Goal: Book appointment/travel/reservation

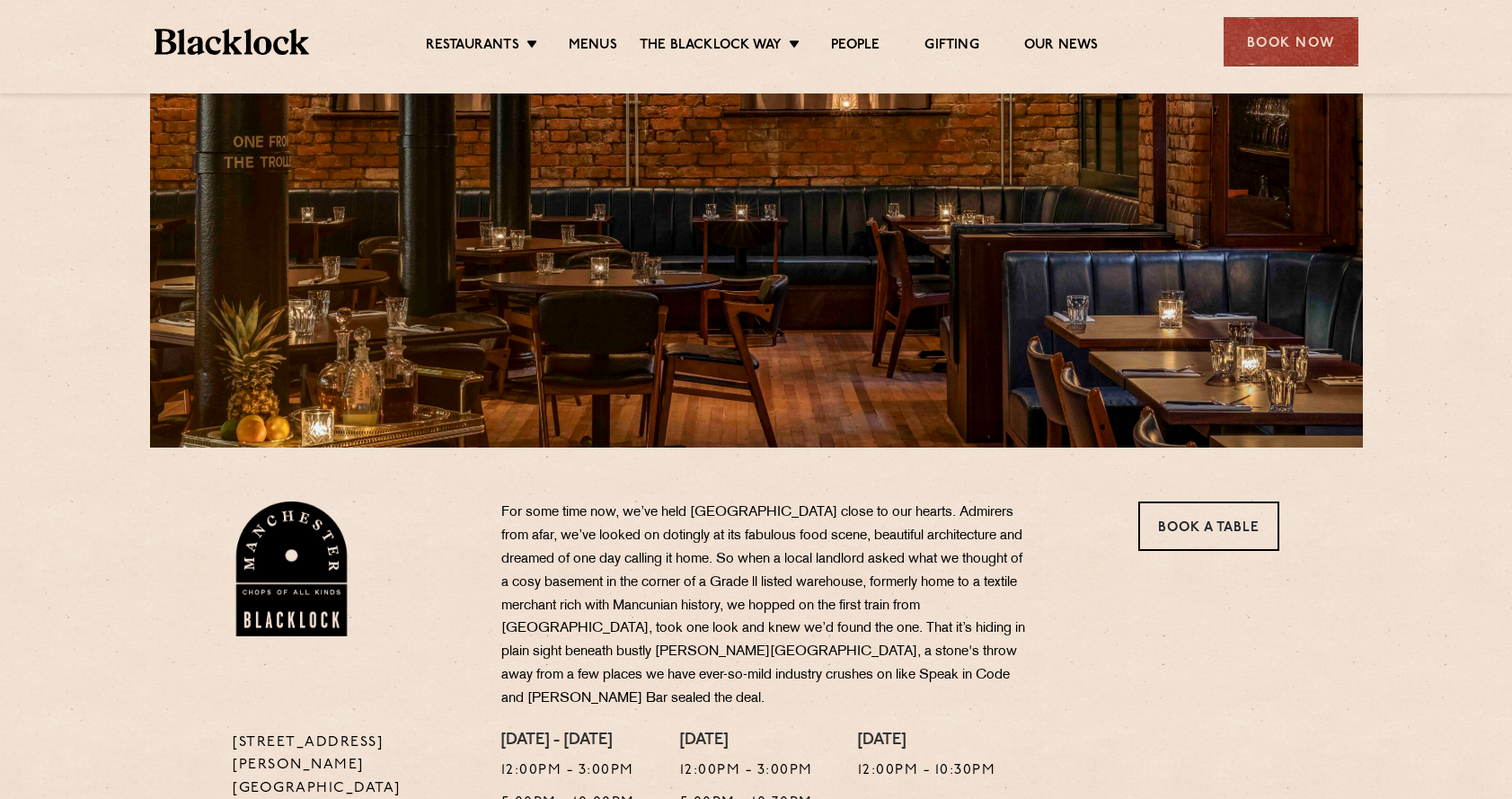
scroll to position [47, 0]
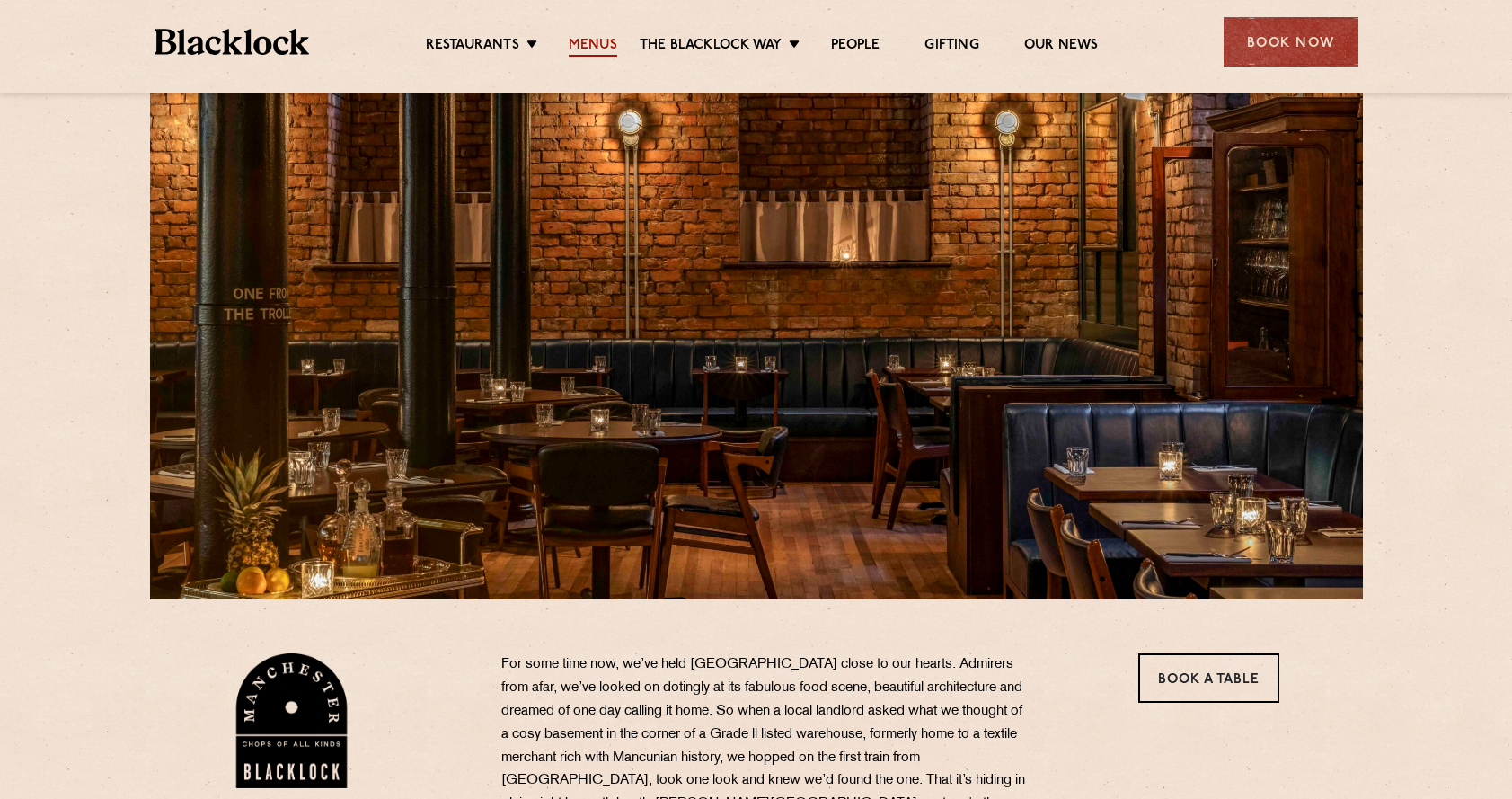
click at [586, 47] on link "Menus" at bounding box center [592, 46] width 48 height 19
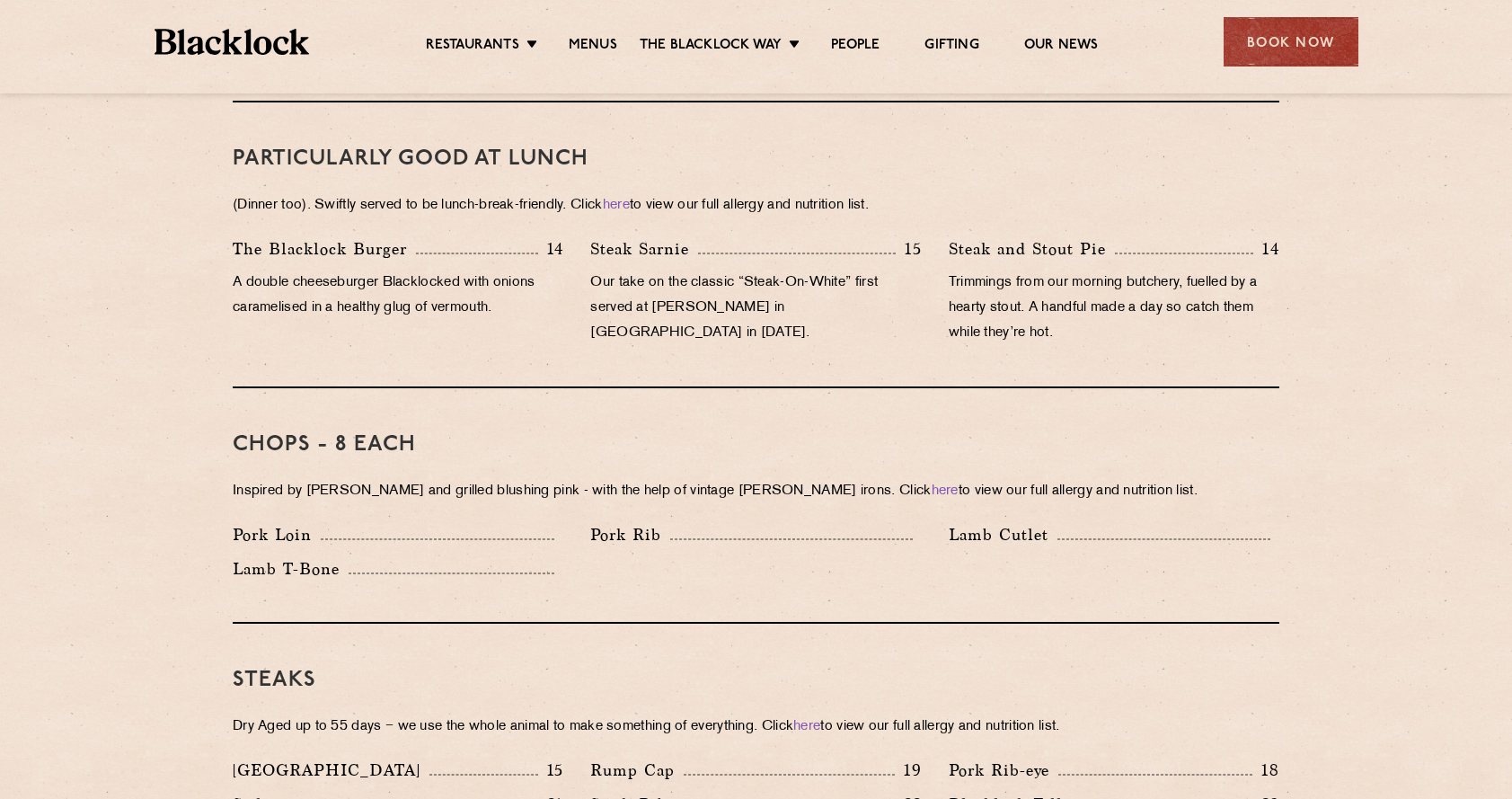
scroll to position [1151, 0]
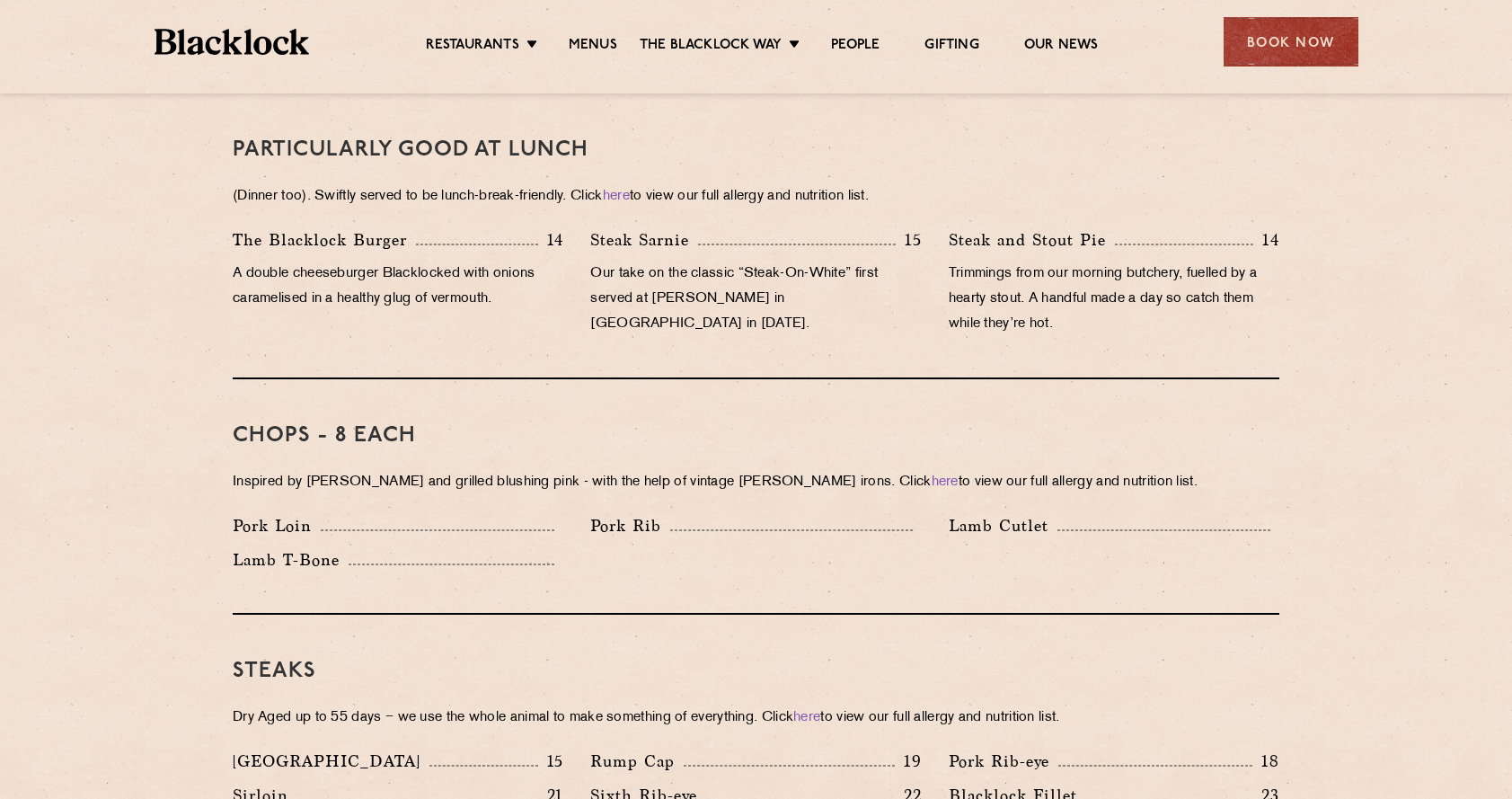
click at [524, 184] on p "(Dinner too). Swiftly served to be lunch-break-friendly. Click here to view our…" at bounding box center [756, 197] width 1047 height 25
click at [530, 184] on p "(Dinner too). Swiftly served to be lunch-break-friendly. Click here to view our…" at bounding box center [756, 197] width 1047 height 25
click at [520, 184] on p "(Dinner too). Swiftly served to be lunch-break-friendly. Click here to view our…" at bounding box center [756, 197] width 1047 height 25
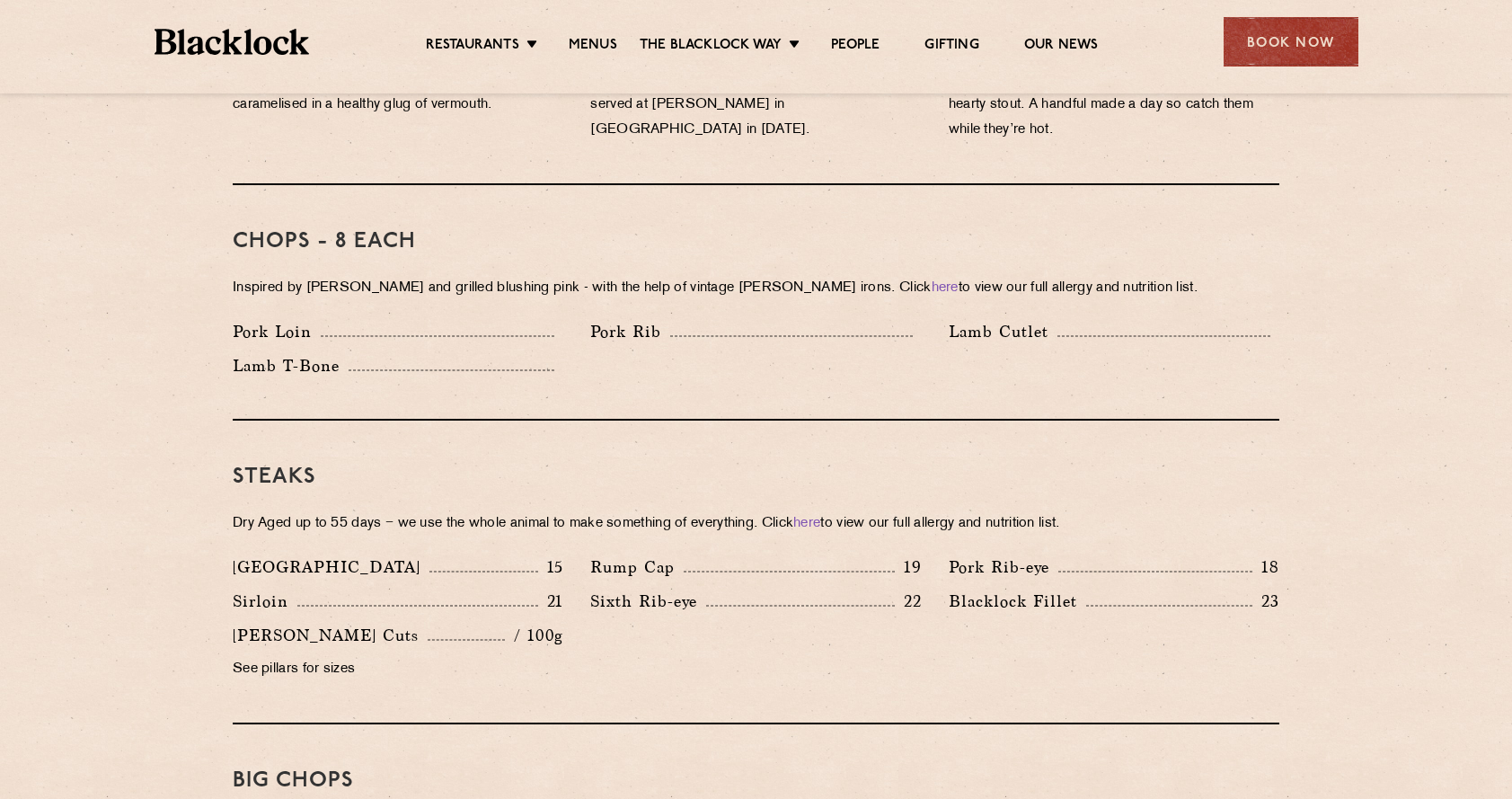
scroll to position [1354, 0]
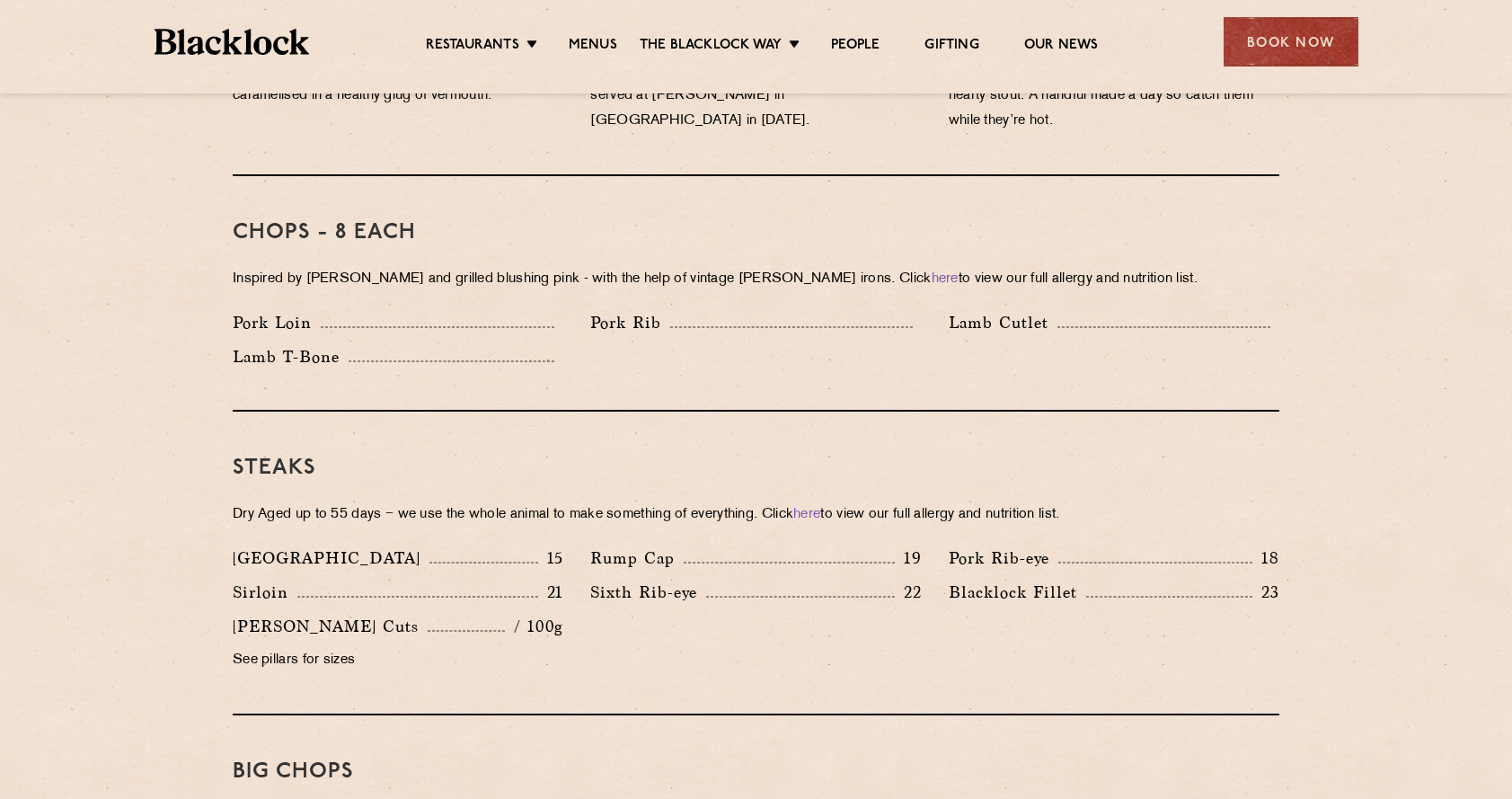
click at [519, 267] on p "Inspired by Joe Beef and grilled blushing pink - with the help of vintage Black…" at bounding box center [756, 279] width 1047 height 25
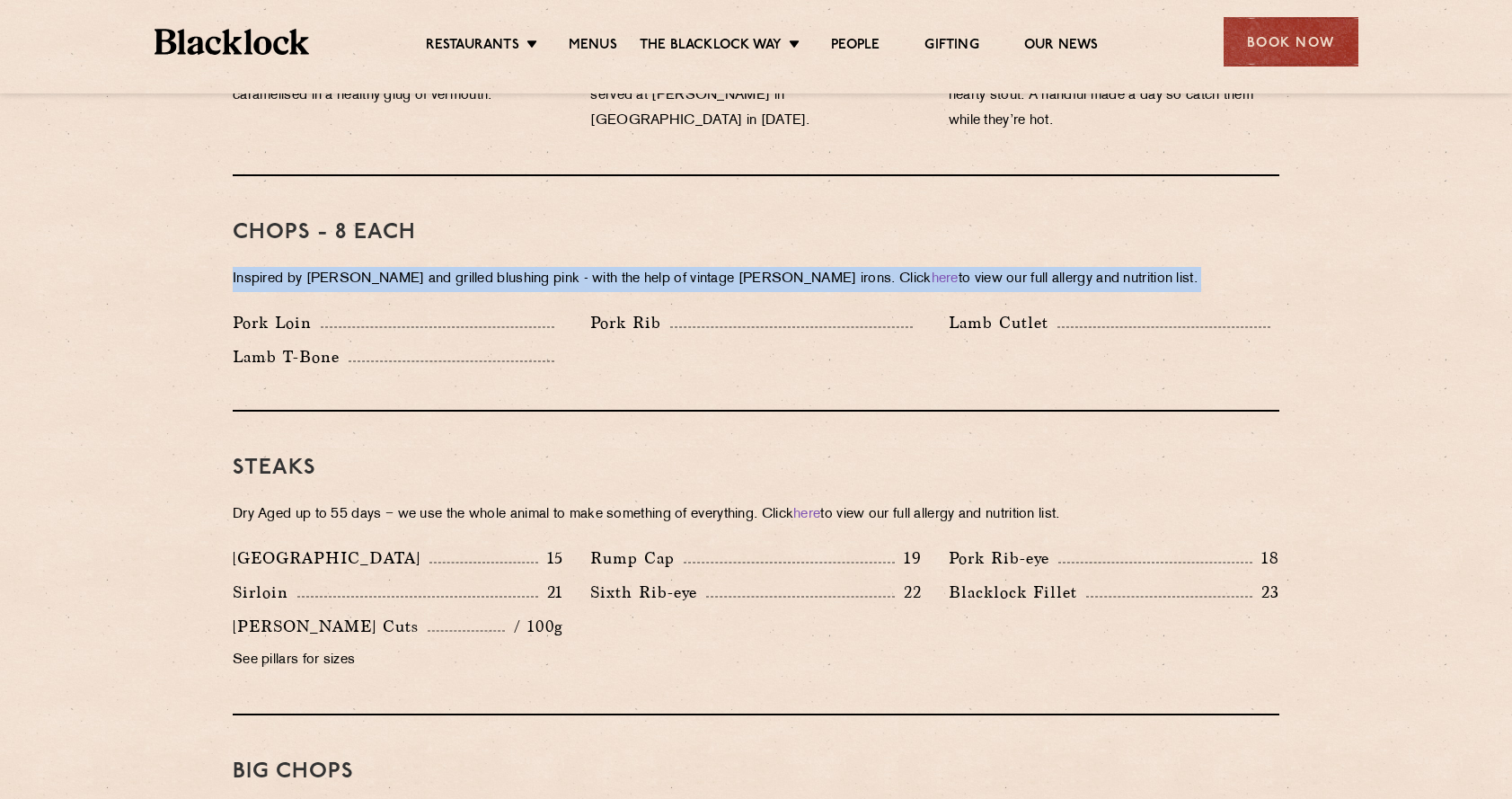
click at [519, 267] on p "Inspired by Joe Beef and grilled blushing pink - with the help of vintage Black…" at bounding box center [756, 279] width 1047 height 25
click at [504, 267] on p "Inspired by Joe Beef and grilled blushing pink - with the help of vintage Black…" at bounding box center [756, 279] width 1047 height 25
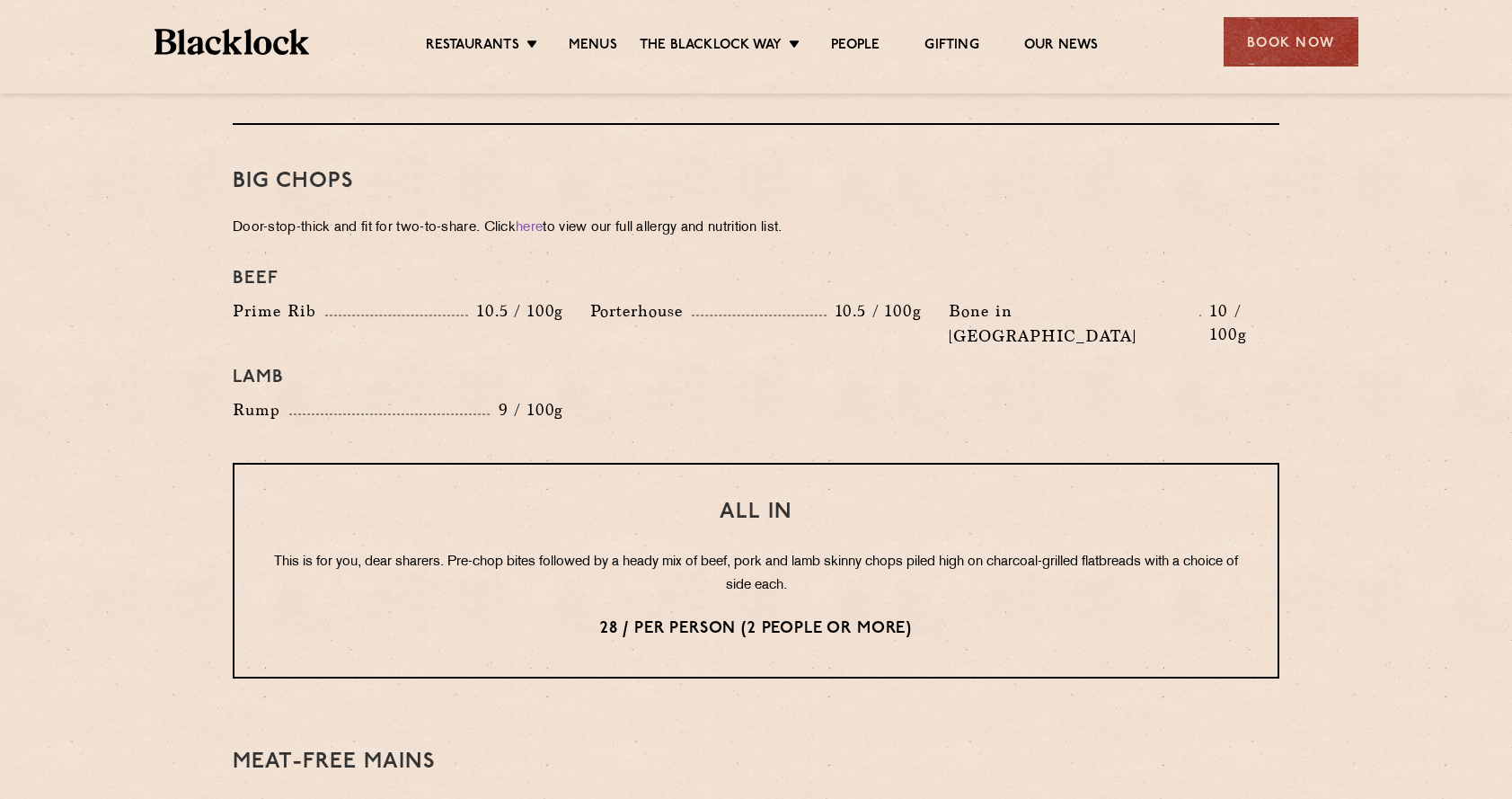
scroll to position [1935, 0]
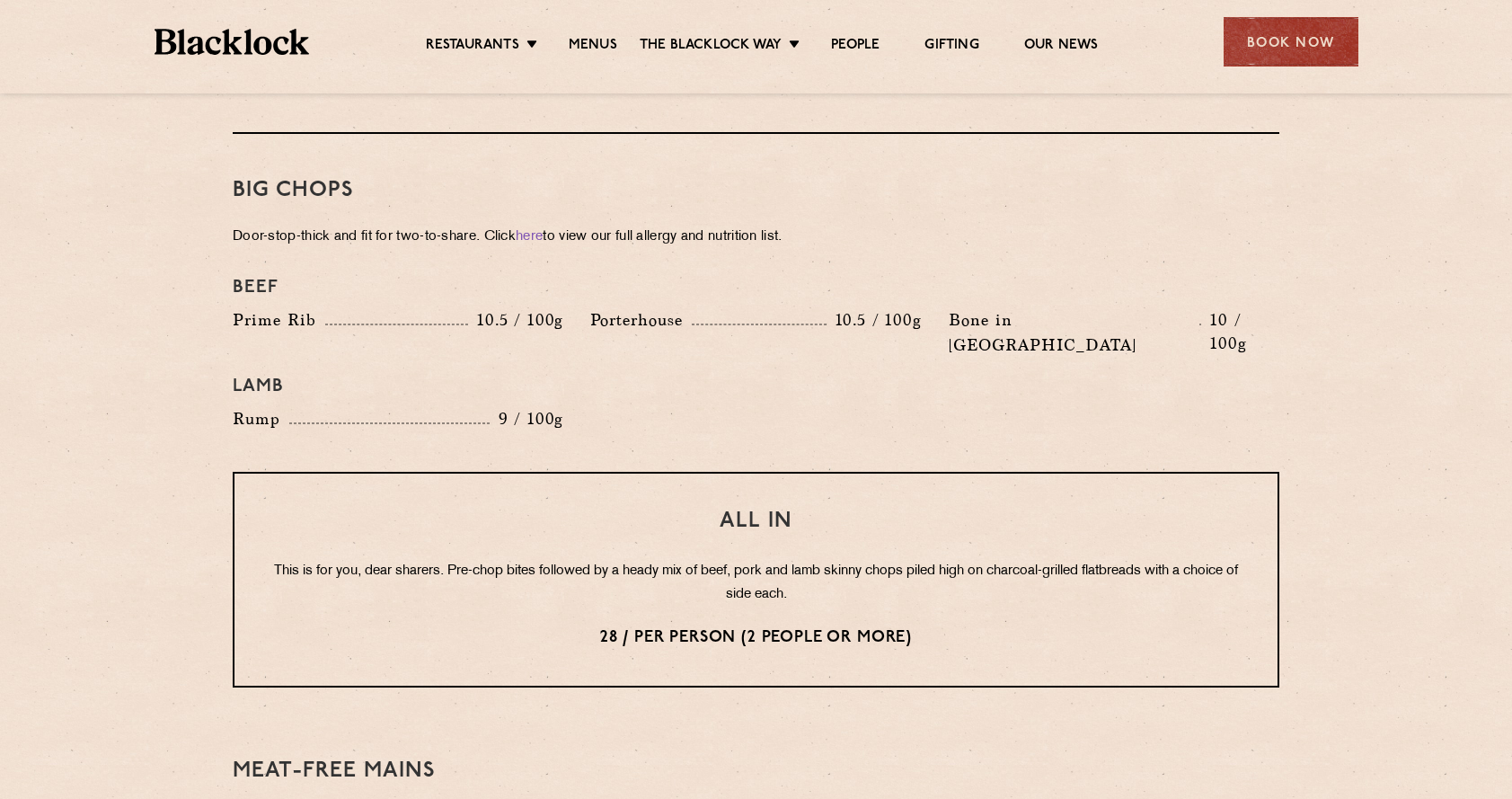
click at [320, 224] on p "Door-stop-thick and fit for two-to-share. Click here to view our full allergy a…" at bounding box center [756, 236] width 1047 height 25
click at [343, 224] on p "Door-stop-thick and fit for two-to-share. Click here to view our full allergy a…" at bounding box center [756, 236] width 1047 height 25
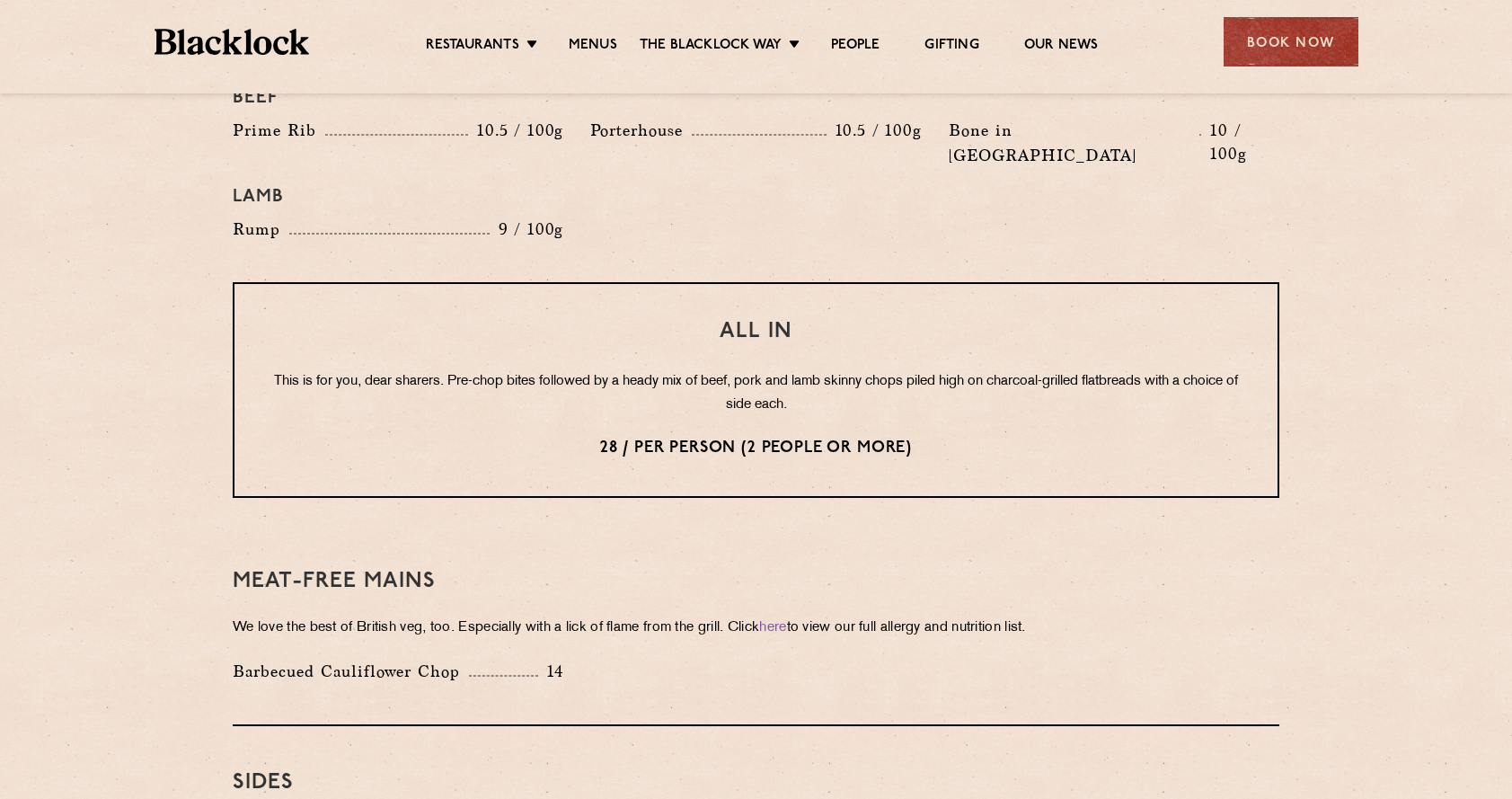
scroll to position [2141, 0]
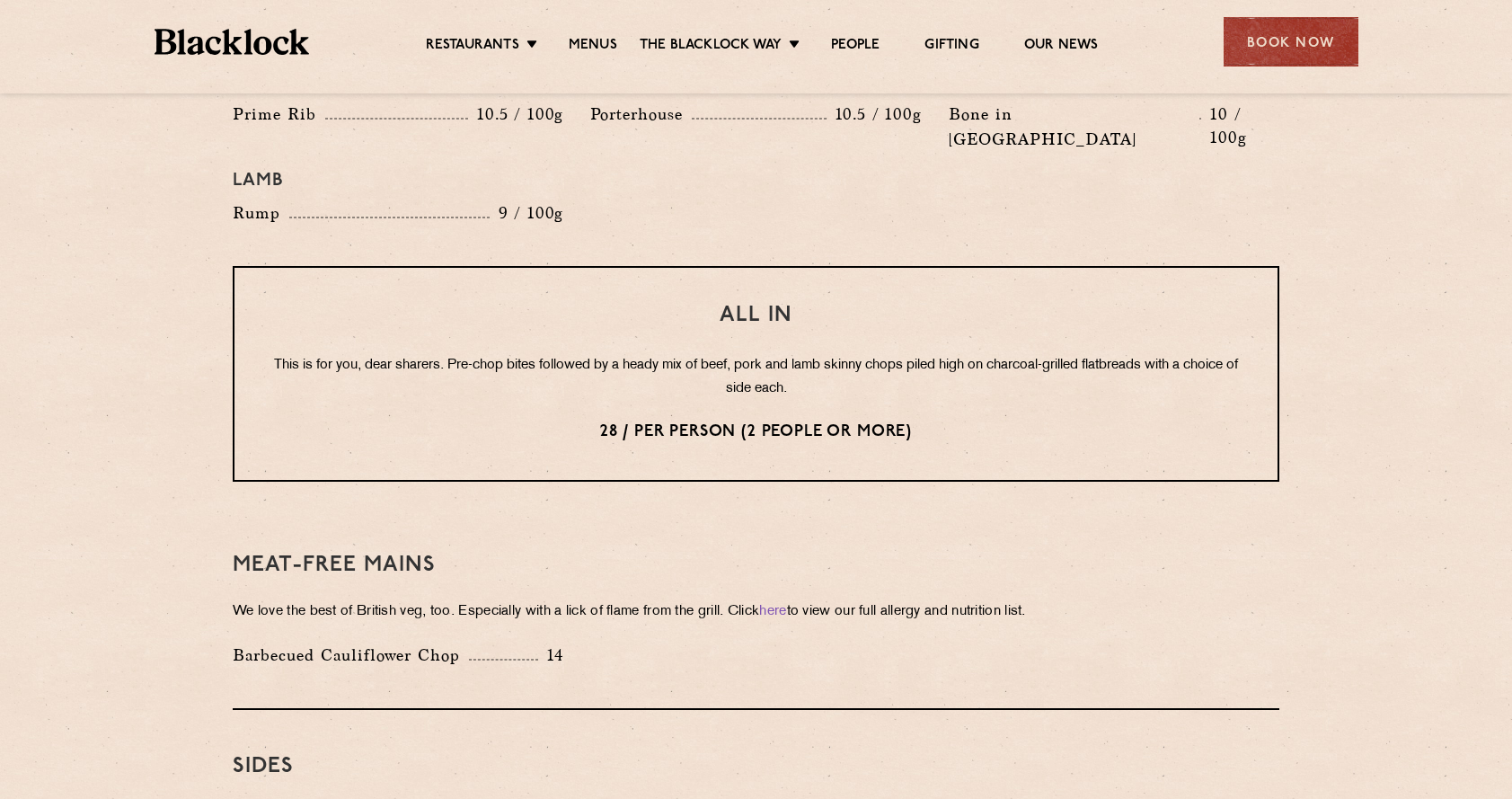
click at [595, 354] on p "This is for you, dear sharers. Pre-chop bites followed by a heady mix of beef, …" at bounding box center [756, 377] width 972 height 46
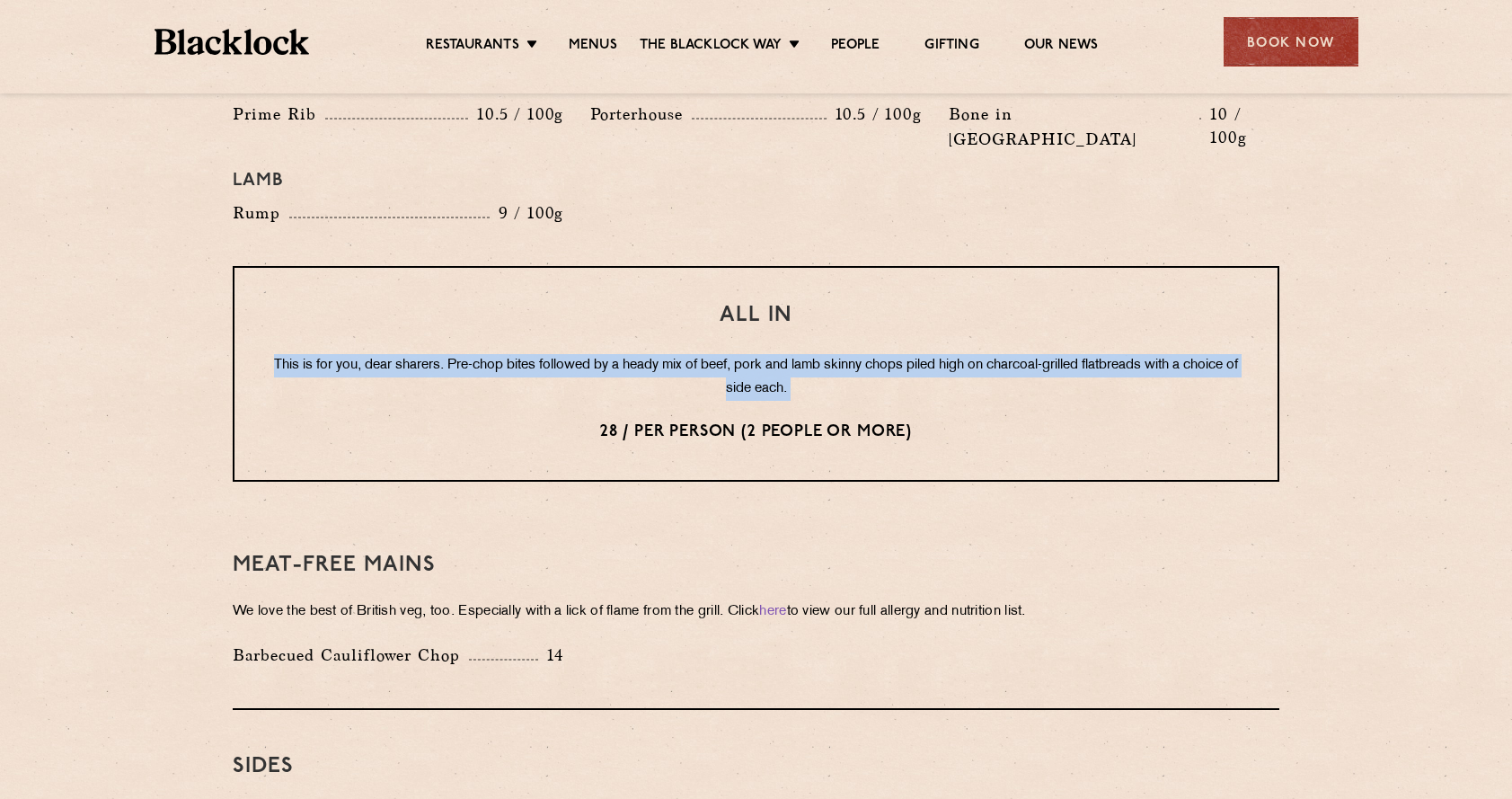
click at [595, 354] on p "This is for you, dear sharers. Pre-chop bites followed by a heady mix of beef, …" at bounding box center [756, 377] width 972 height 46
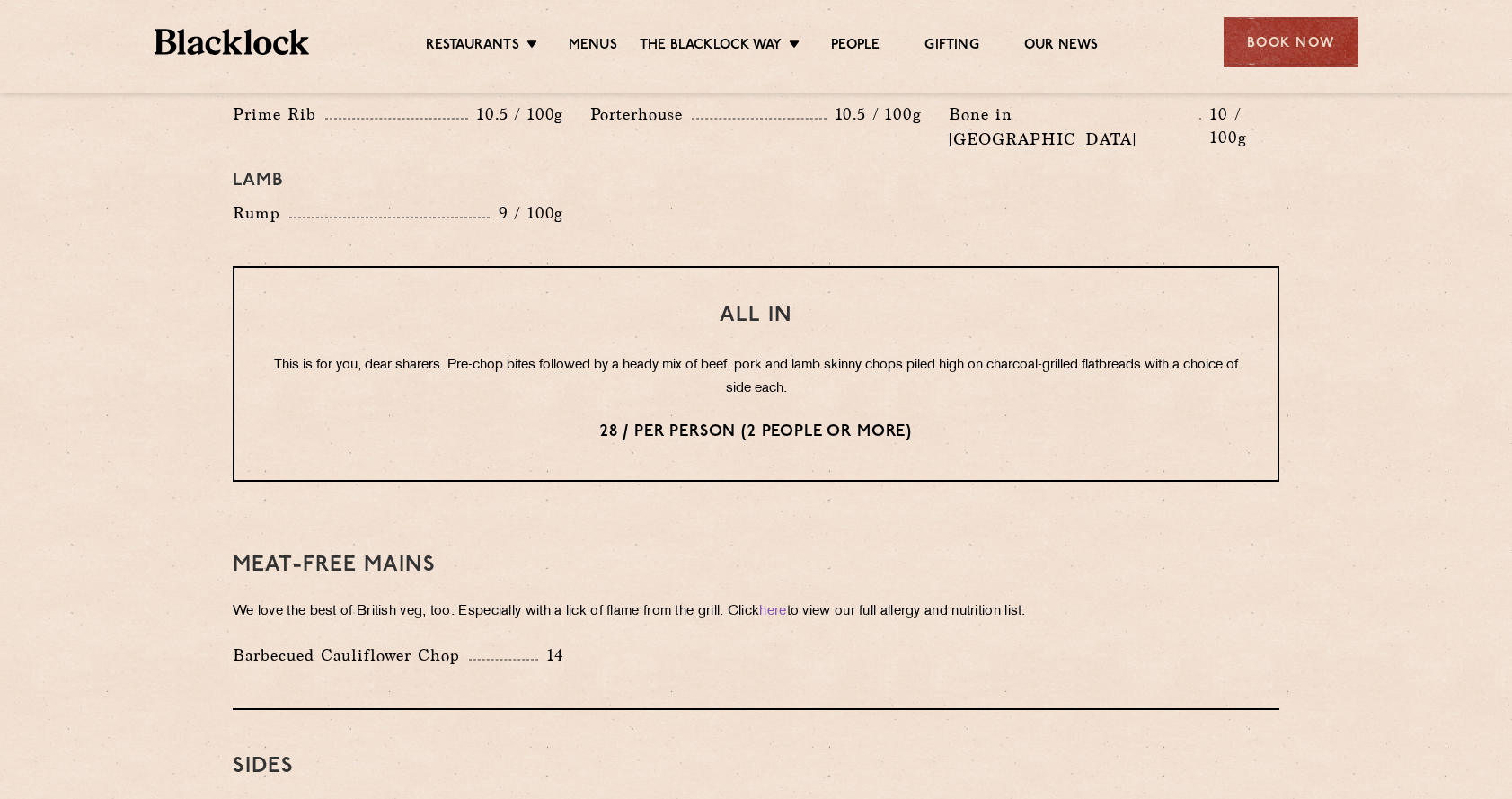
click at [654, 354] on p "This is for you, dear sharers. Pre-chop bites followed by a heady mix of beef, …" at bounding box center [756, 377] width 972 height 46
click at [727, 354] on p "This is for you, dear sharers. Pre-chop bites followed by a heady mix of beef, …" at bounding box center [756, 377] width 972 height 46
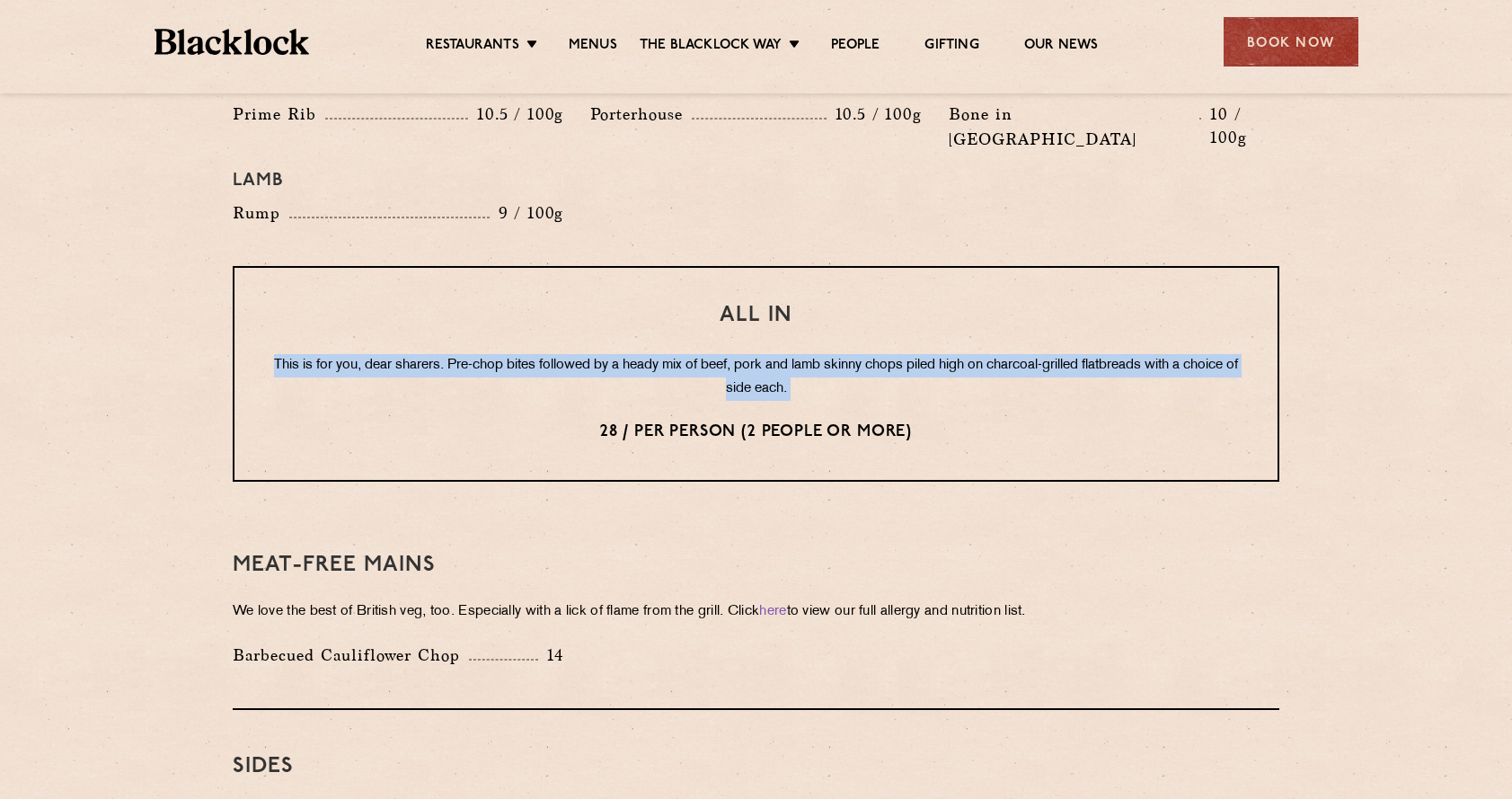
click at [727, 354] on p "This is for you, dear sharers. Pre-chop bites followed by a heady mix of beef, …" at bounding box center [756, 377] width 972 height 46
click at [797, 354] on p "This is for you, dear sharers. Pre-chop bites followed by a heady mix of beef, …" at bounding box center [756, 377] width 972 height 46
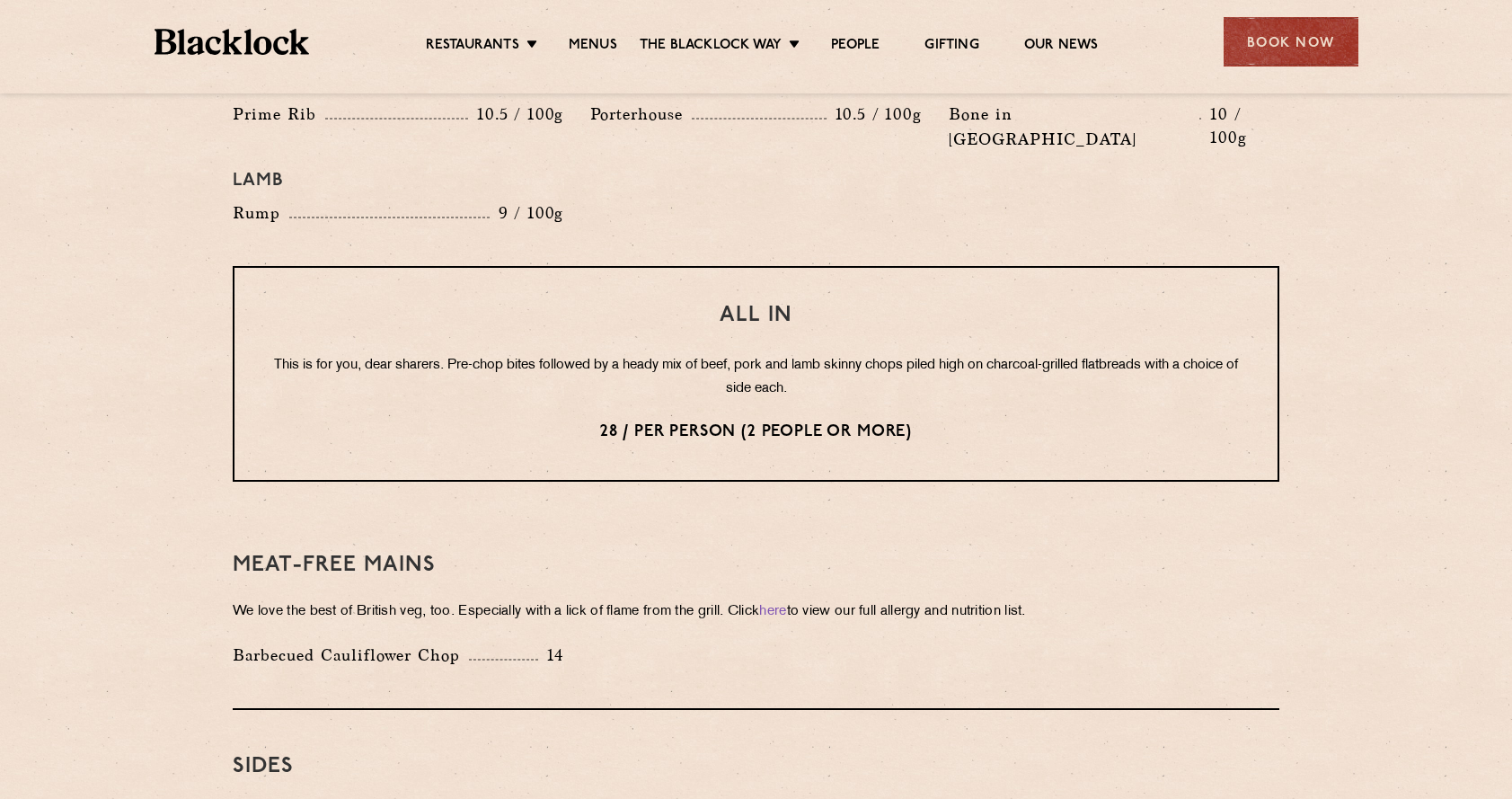
click at [765, 354] on p "This is for you, dear sharers. Pre-chop bites followed by a heady mix of beef, …" at bounding box center [756, 377] width 972 height 46
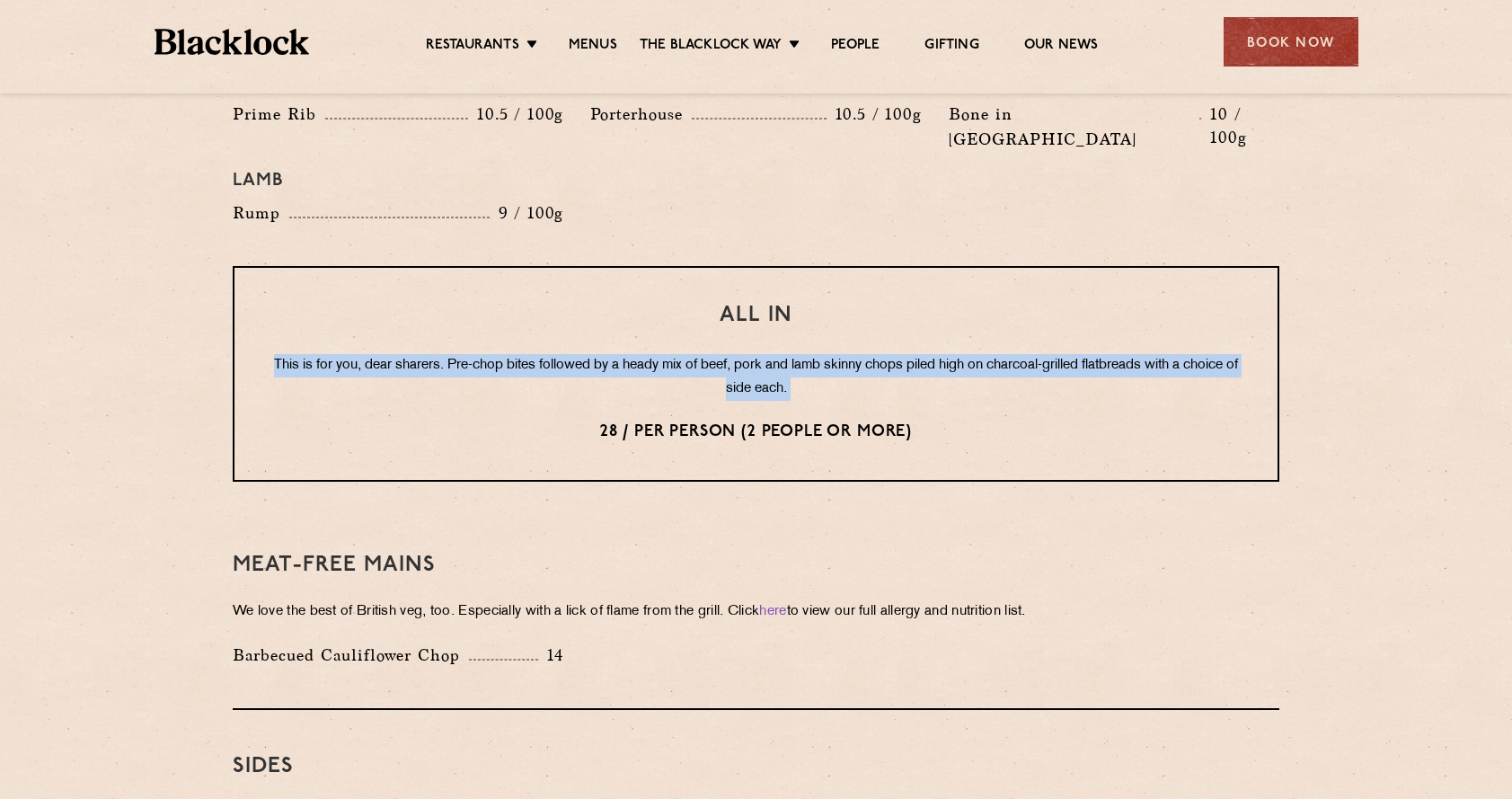
click at [765, 354] on p "This is for you, dear sharers. Pre-chop bites followed by a heady mix of beef, …" at bounding box center [756, 377] width 972 height 46
click at [823, 354] on p "This is for you, dear sharers. Pre-chop bites followed by a heady mix of beef, …" at bounding box center [756, 377] width 972 height 46
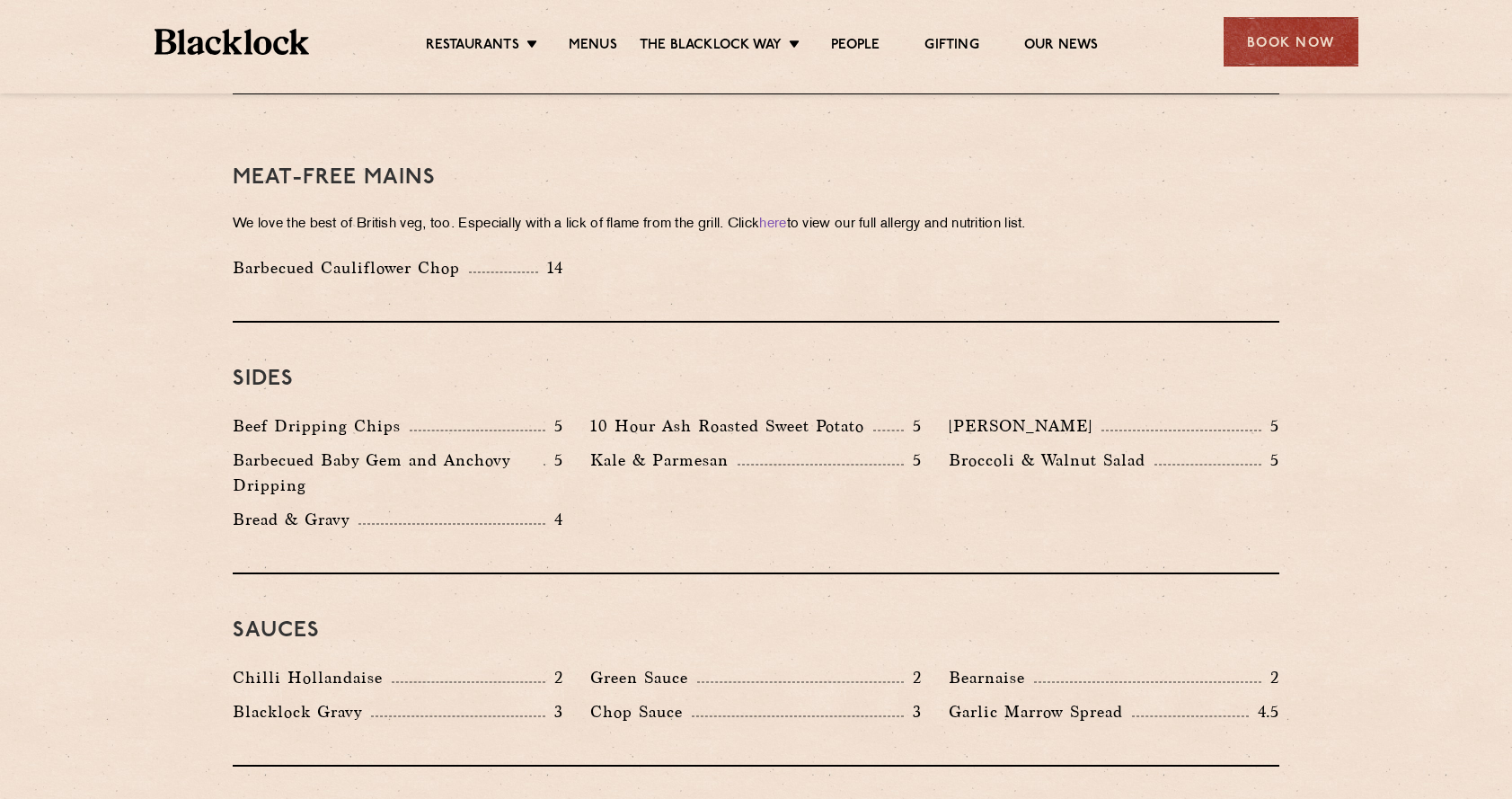
scroll to position [2549, 0]
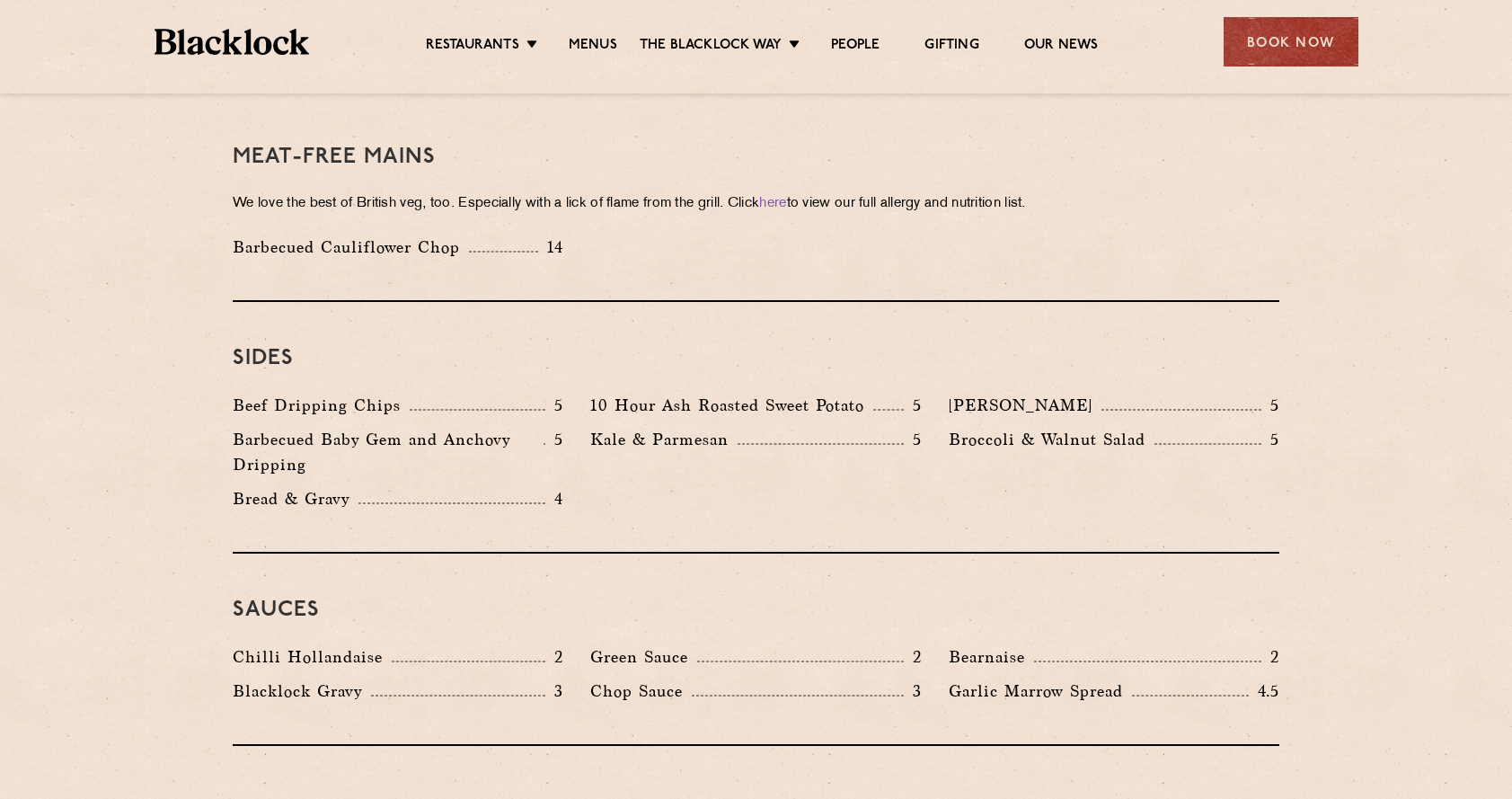
click at [758, 393] on p "10 Hour Ash Roasted Sweet Potato" at bounding box center [731, 405] width 283 height 25
click at [664, 426] on p "Kale & Parmesan" at bounding box center [664, 438] width 147 height 25
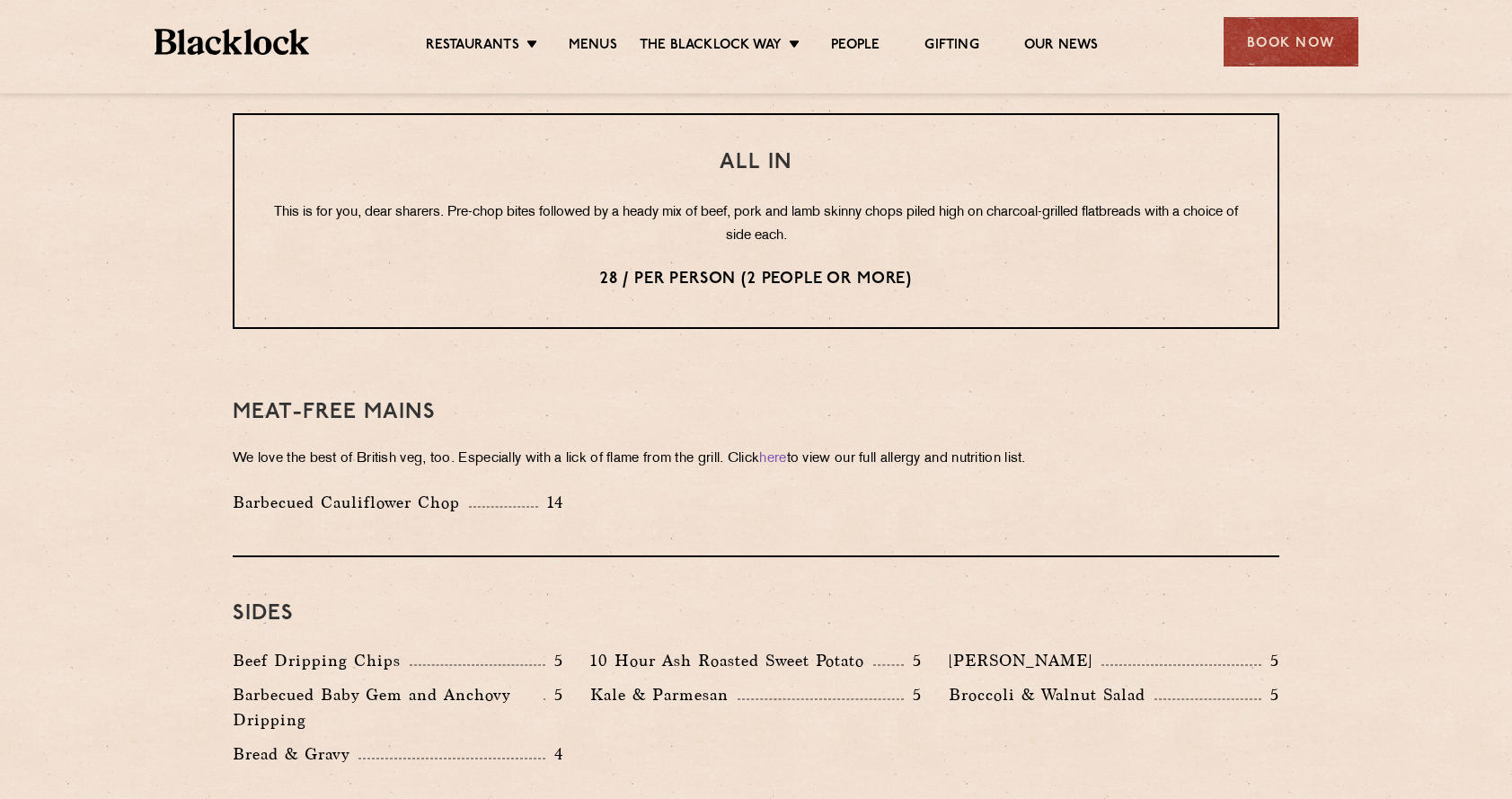
scroll to position [2251, 0]
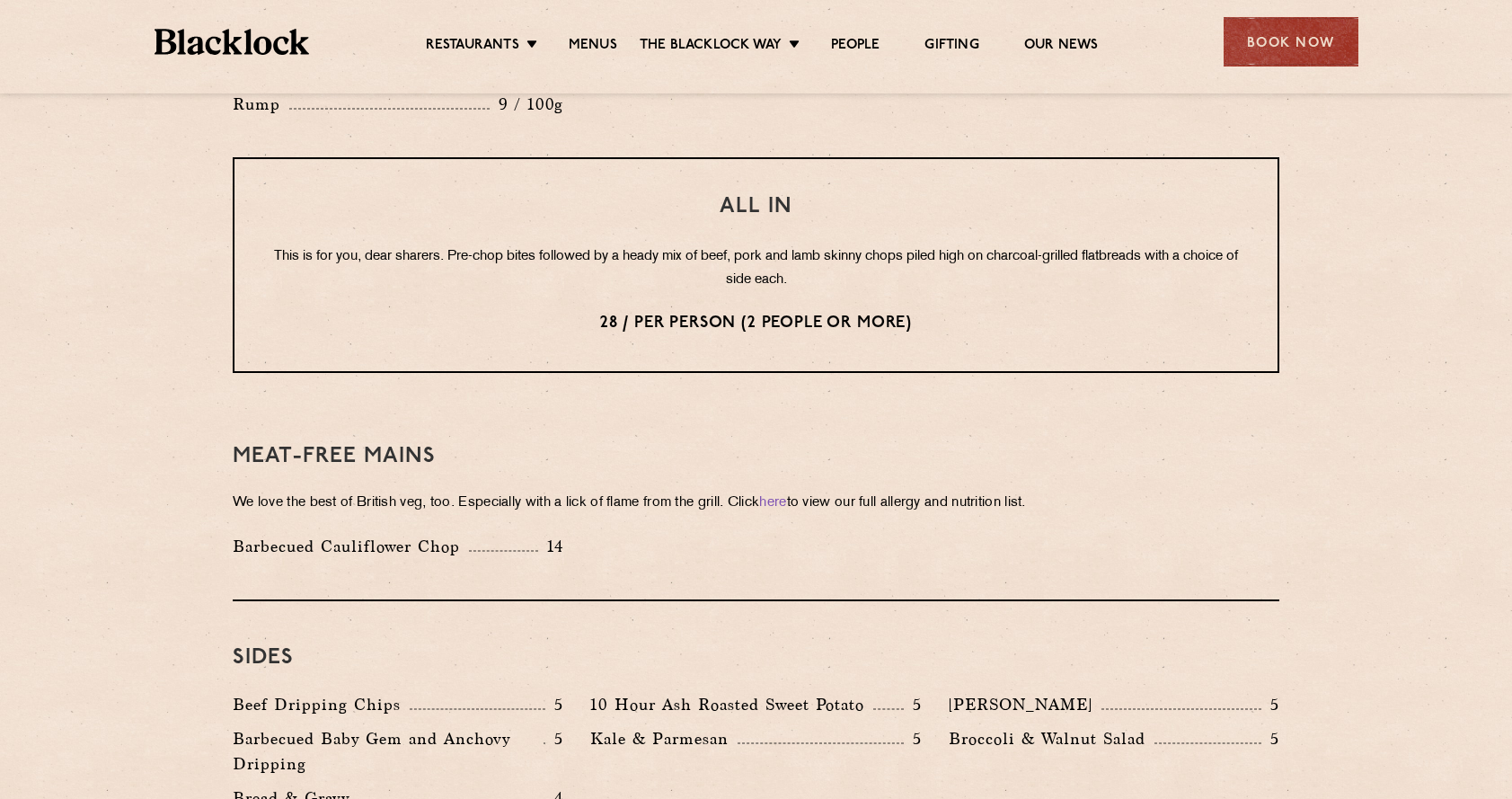
click at [763, 246] on p "This is for you, dear sharers. Pre-chop bites followed by a heady mix of beef, …" at bounding box center [756, 269] width 972 height 46
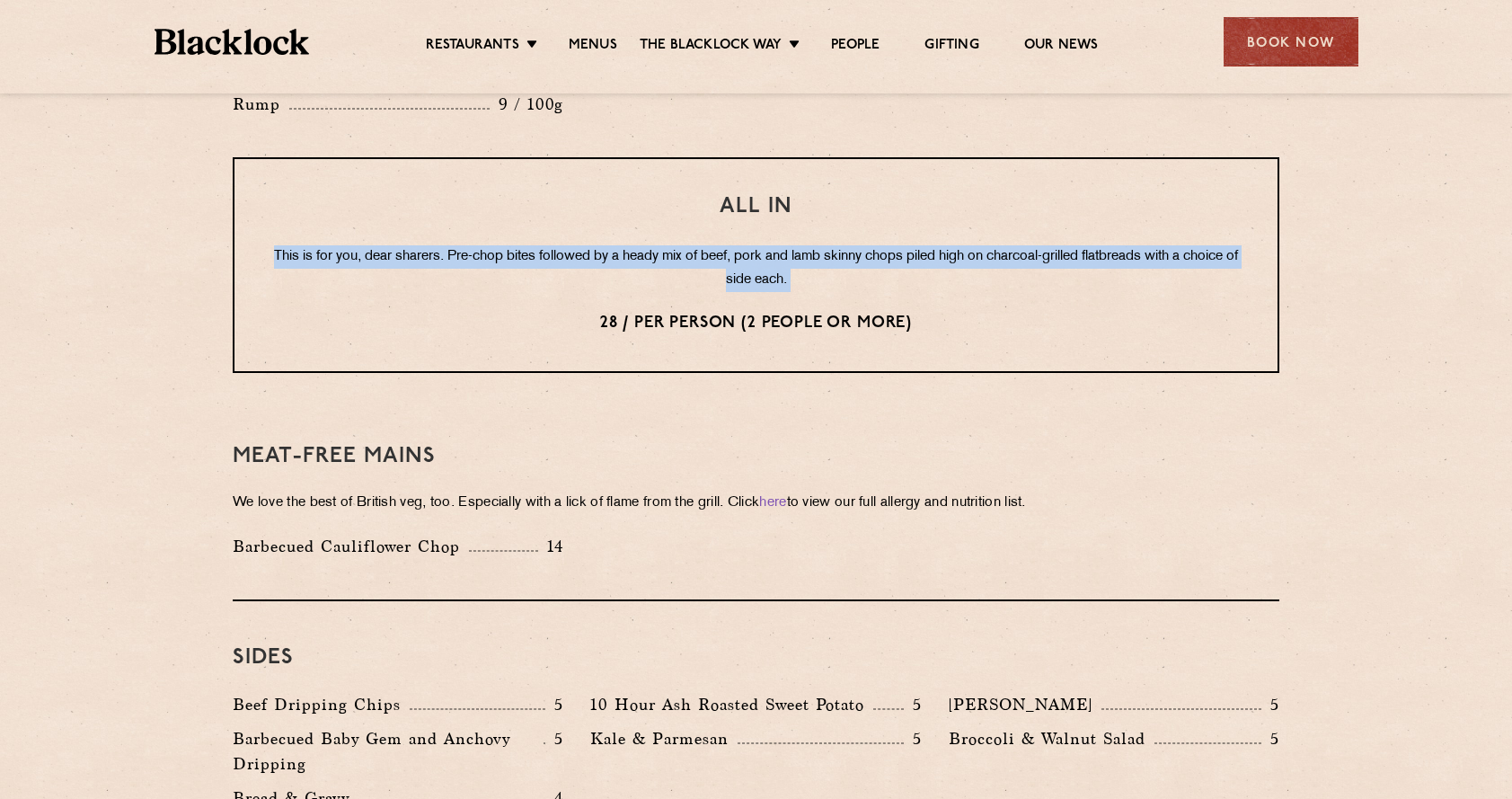
click at [763, 246] on p "This is for you, dear sharers. Pre-chop bites followed by a heady mix of beef, …" at bounding box center [756, 269] width 972 height 46
click at [764, 246] on p "This is for you, dear sharers. Pre-chop bites followed by a heady mix of beef, …" at bounding box center [756, 269] width 972 height 46
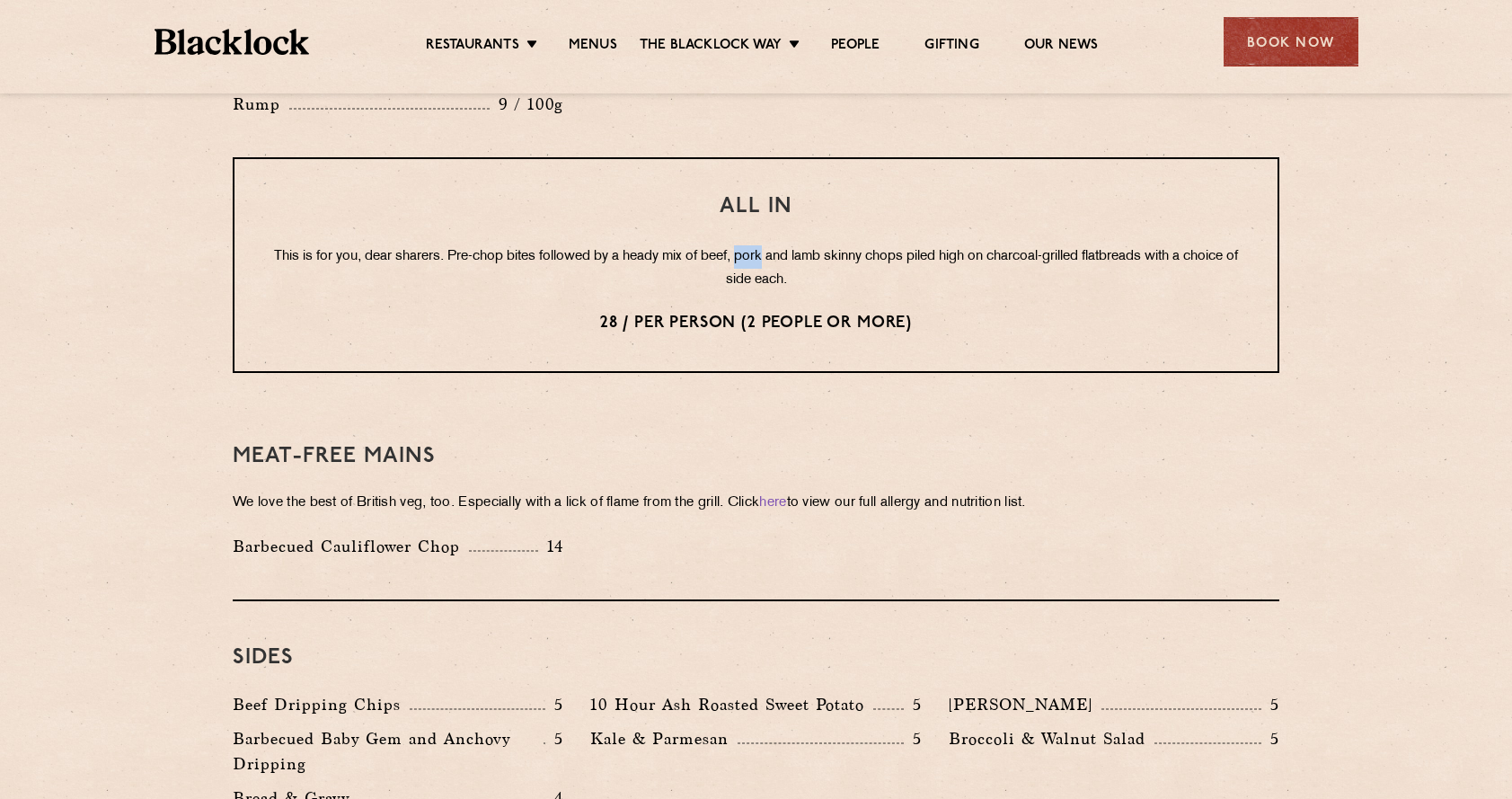
click at [764, 246] on p "This is for you, dear sharers. Pre-chop bites followed by a heady mix of beef, …" at bounding box center [756, 269] width 972 height 46
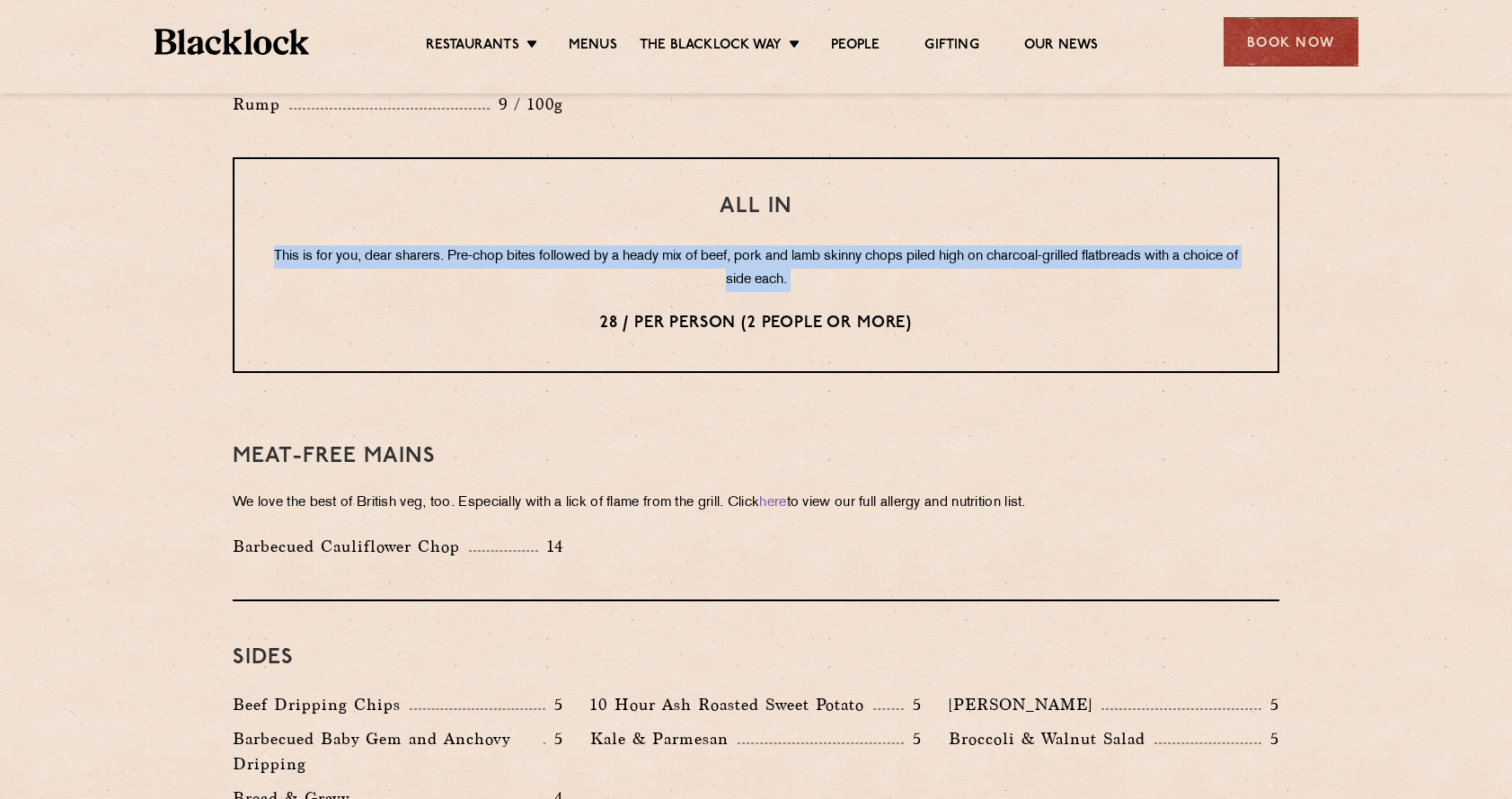
click at [764, 246] on p "This is for you, dear sharers. Pre-chop bites followed by a heady mix of beef, …" at bounding box center [756, 269] width 972 height 46
click at [800, 246] on p "This is for you, dear sharers. Pre-chop bites followed by a heady mix of beef, …" at bounding box center [756, 269] width 972 height 46
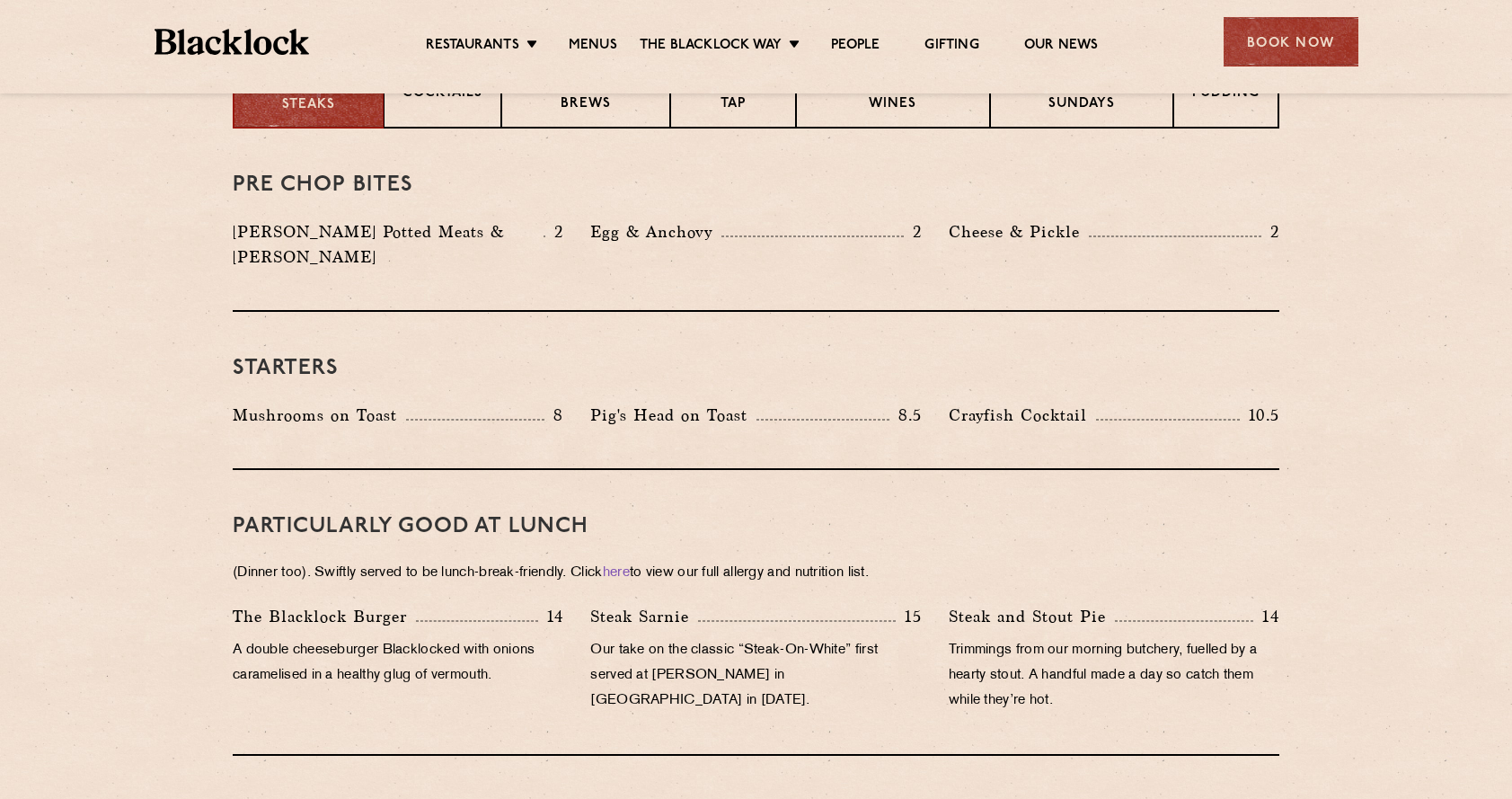
scroll to position [770, 0]
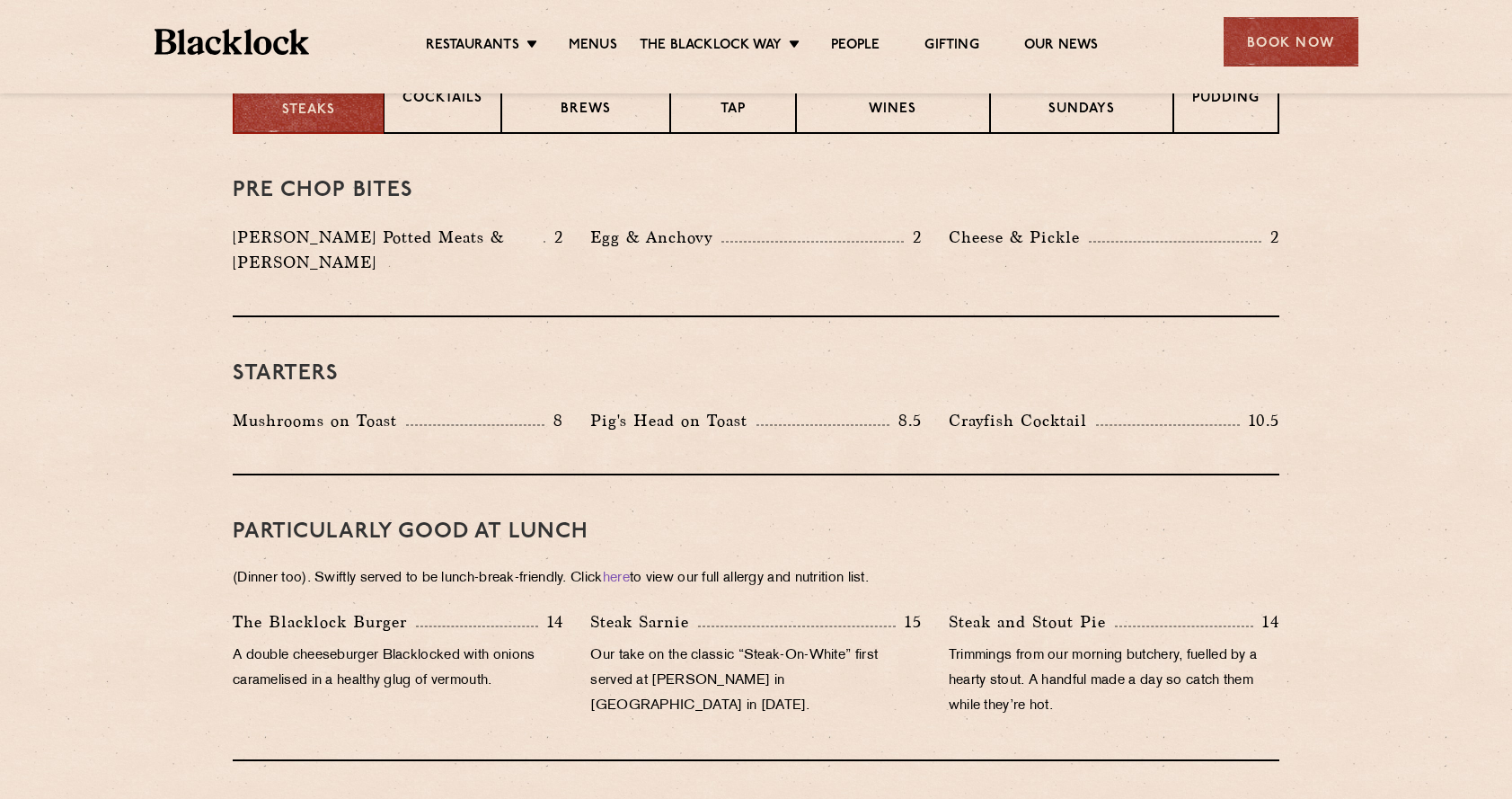
click at [670, 408] on p "Pig's Head on Toast" at bounding box center [673, 420] width 166 height 25
click at [764, 424] on div at bounding box center [822, 425] width 133 height 2
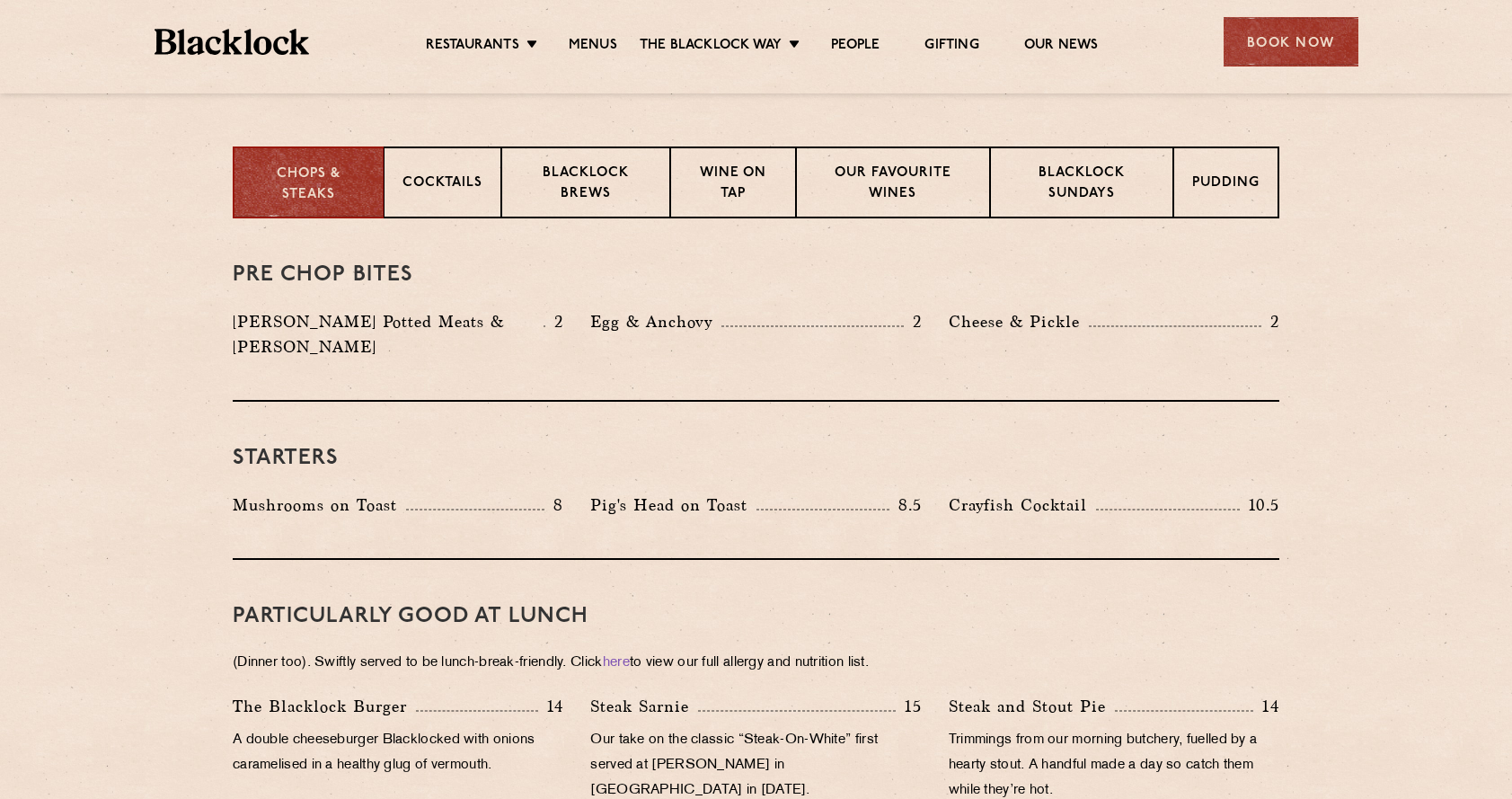
scroll to position [681, 0]
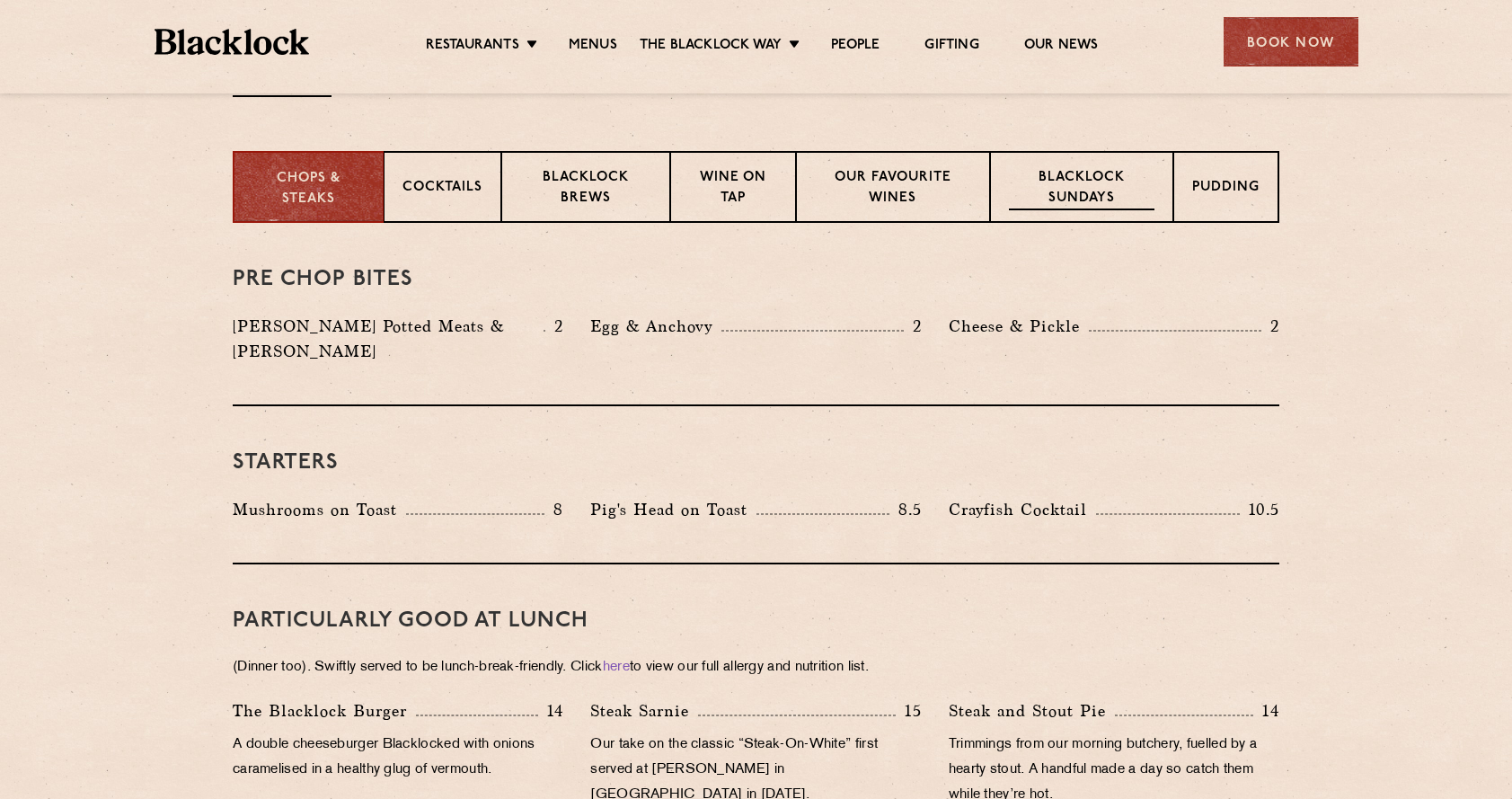
click at [1114, 207] on p "Blacklock Sundays" at bounding box center [1081, 189] width 146 height 43
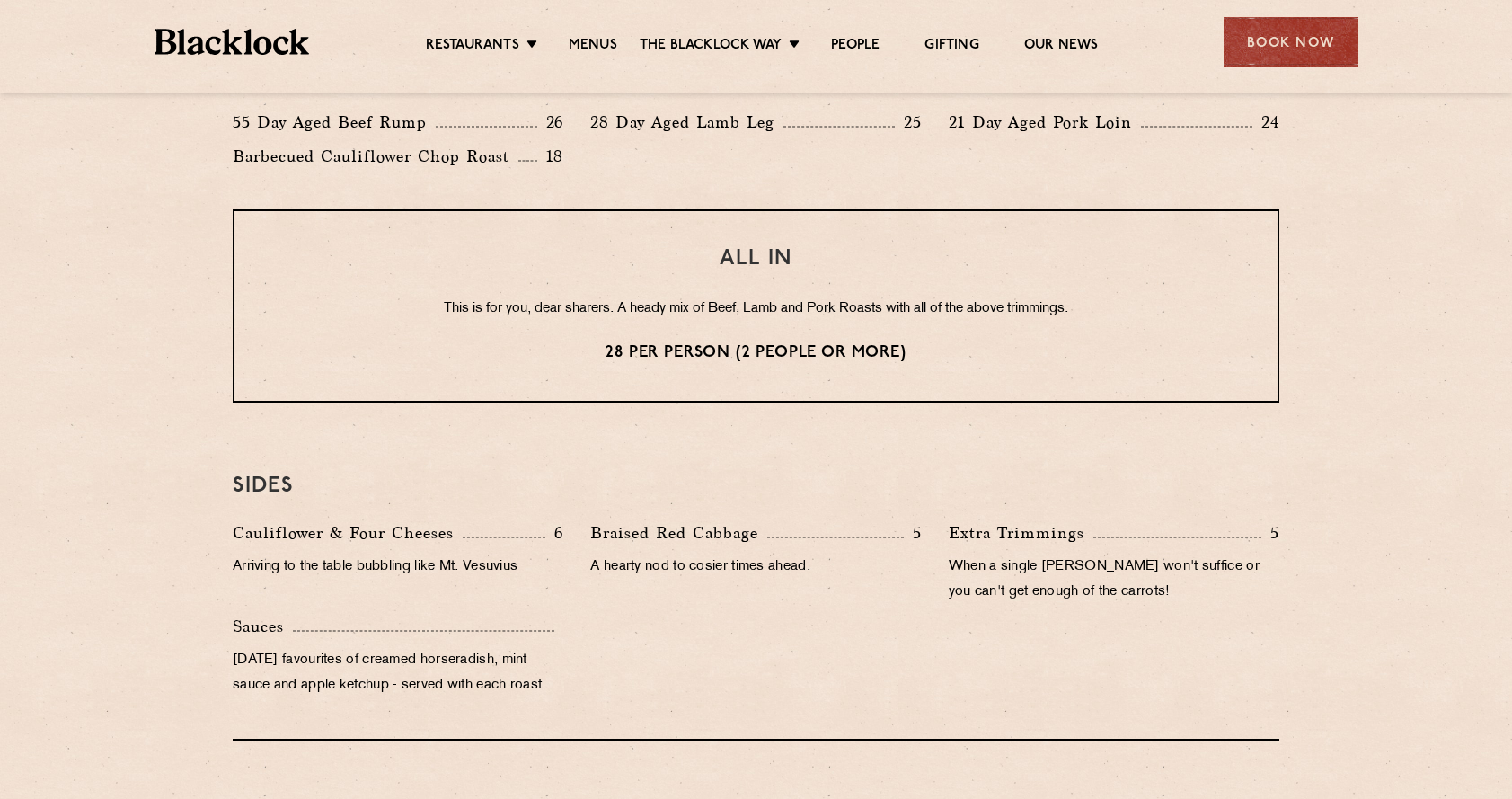
scroll to position [1430, 0]
click at [718, 307] on p "This is for you, dear sharers. A heady mix of Beef, Lamb and Pork Roasts with a…" at bounding box center [756, 310] width 972 height 23
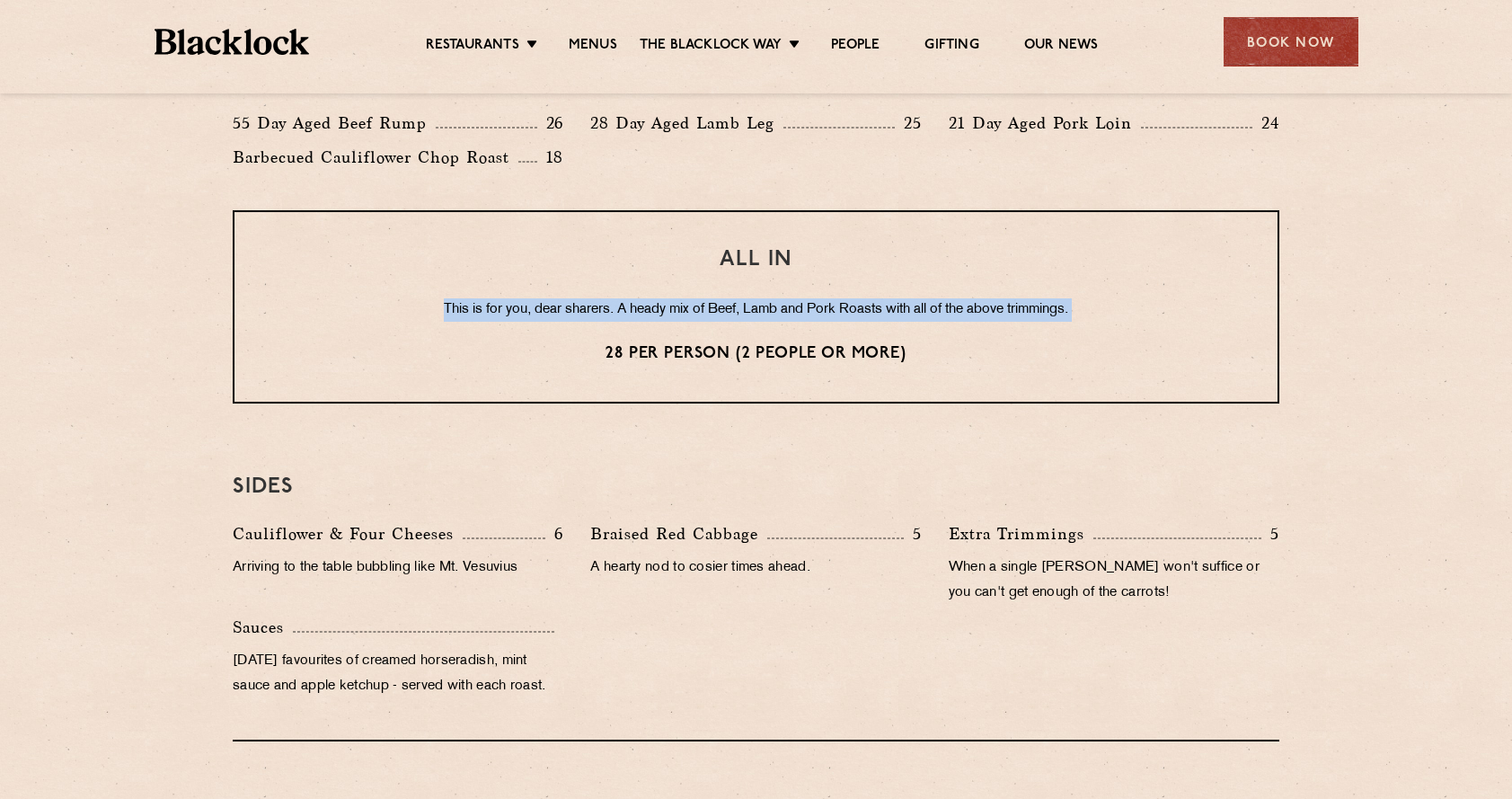
click at [718, 307] on p "This is for you, dear sharers. A heady mix of Beef, Lamb and Pork Roasts with a…" at bounding box center [756, 310] width 972 height 23
click at [672, 310] on p "This is for you, dear sharers. A heady mix of Beef, Lamb and Pork Roasts with a…" at bounding box center [756, 310] width 972 height 23
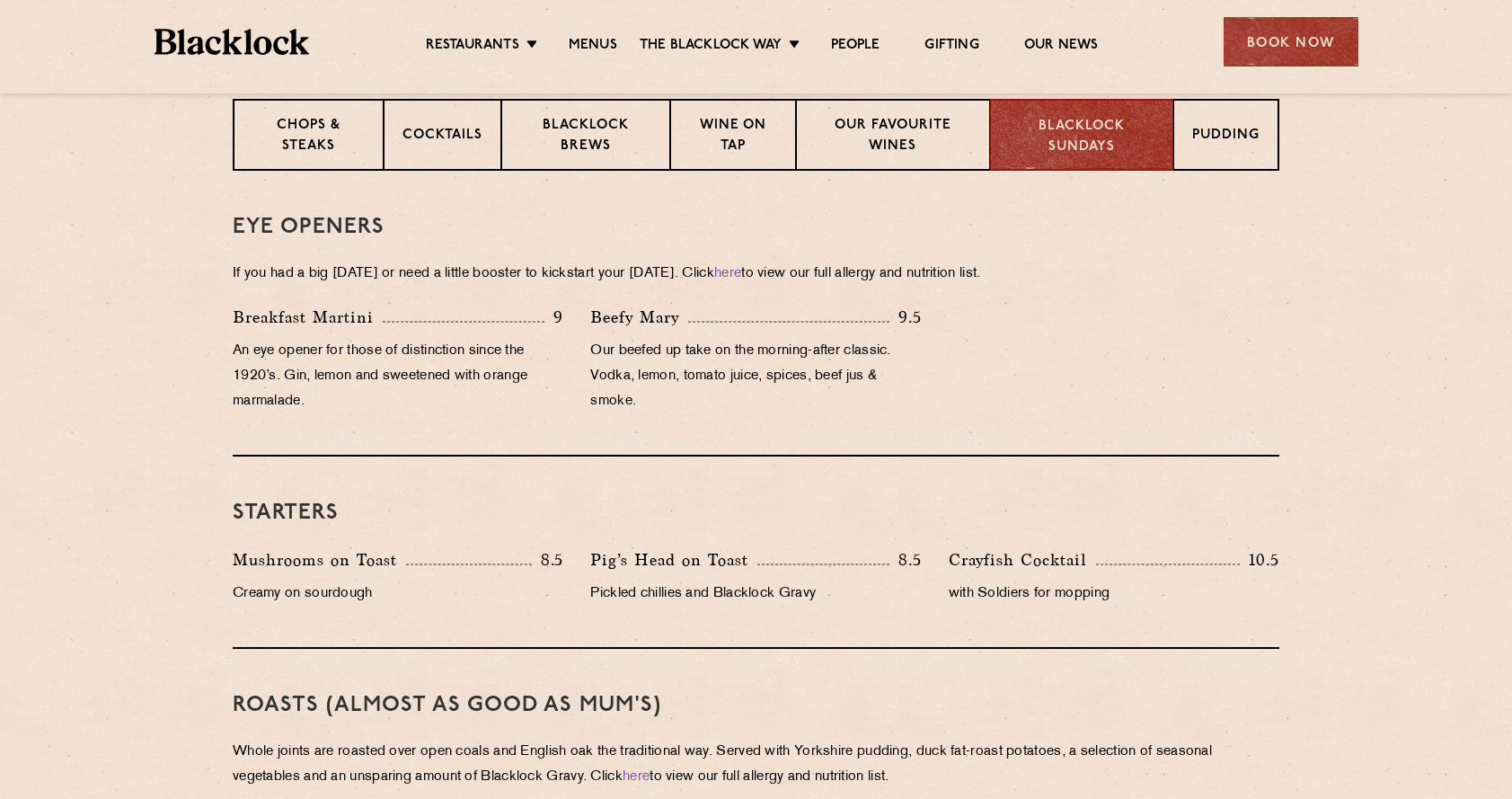
scroll to position [0, 0]
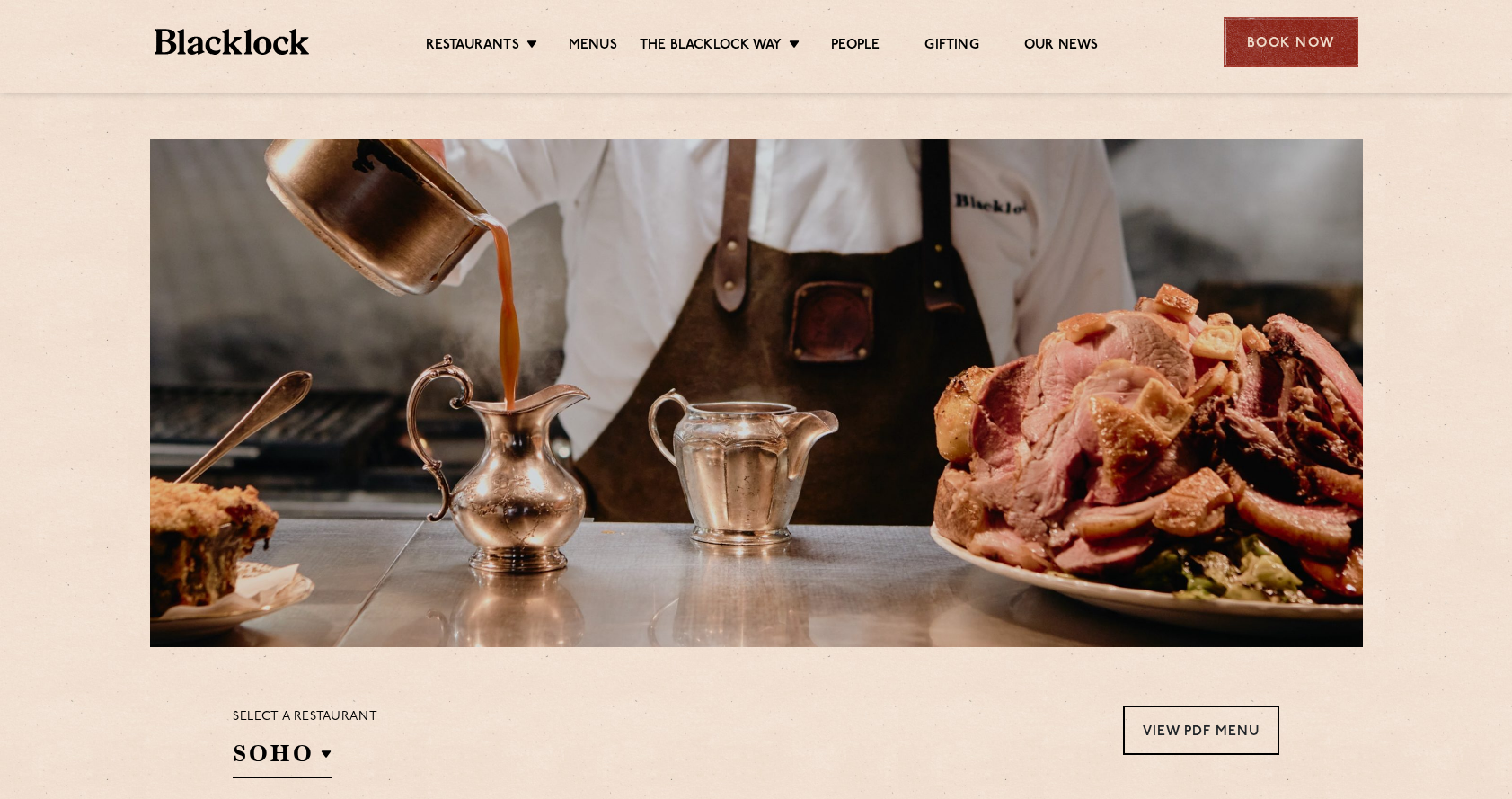
click at [1303, 46] on div "Book Now" at bounding box center [1290, 41] width 134 height 49
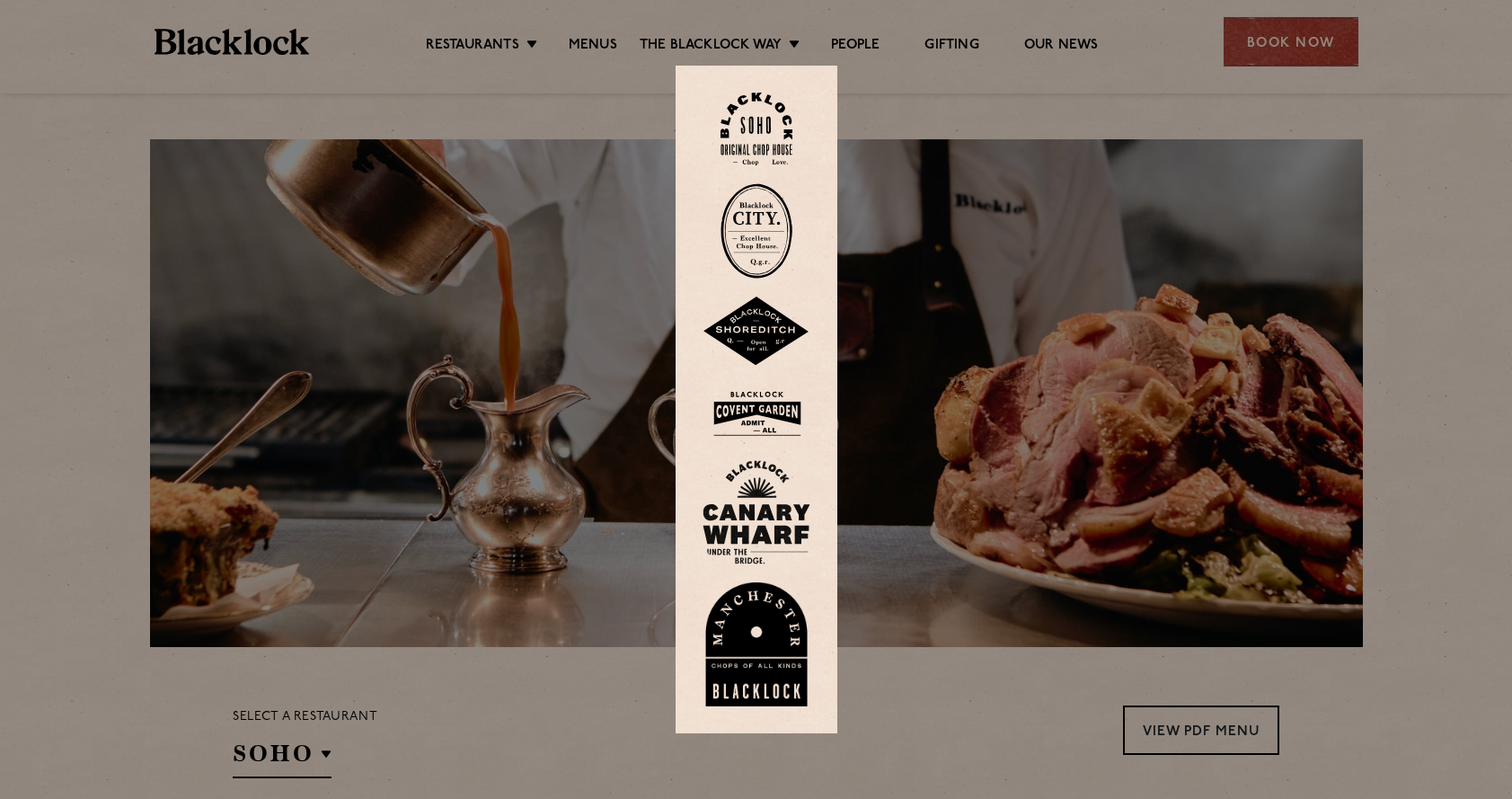
click at [769, 629] on img at bounding box center [756, 644] width 108 height 124
